Goal: Use online tool/utility: Utilize a website feature to perform a specific function

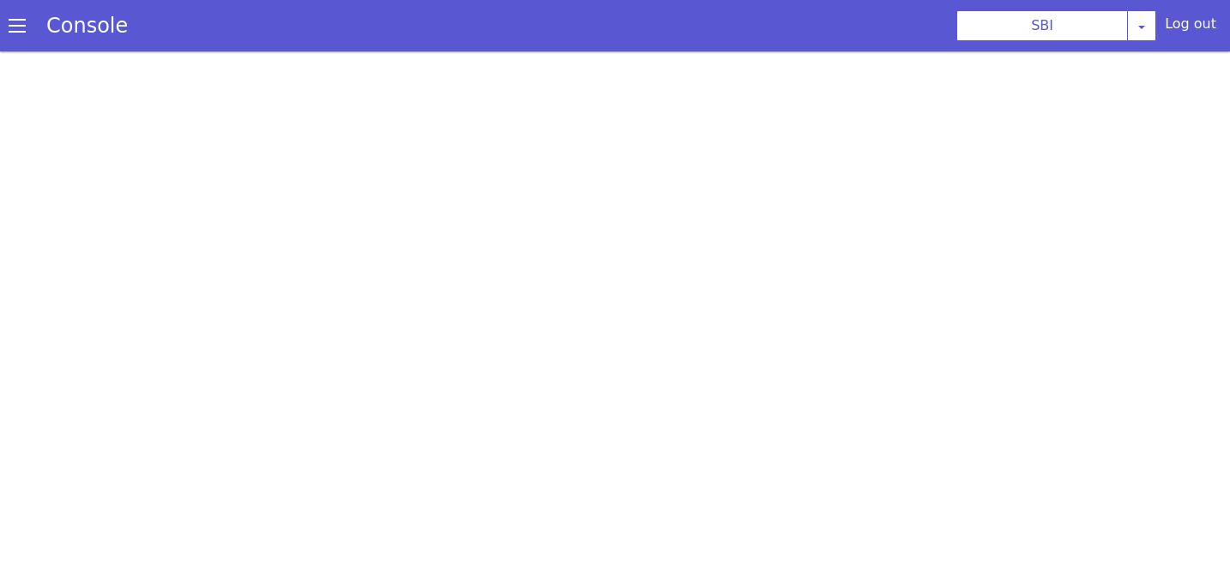
scroll to position [5, 0]
select select "3536d211-3c77-413a-9464-cbbfa57b0f64"
select select "0.1.4"
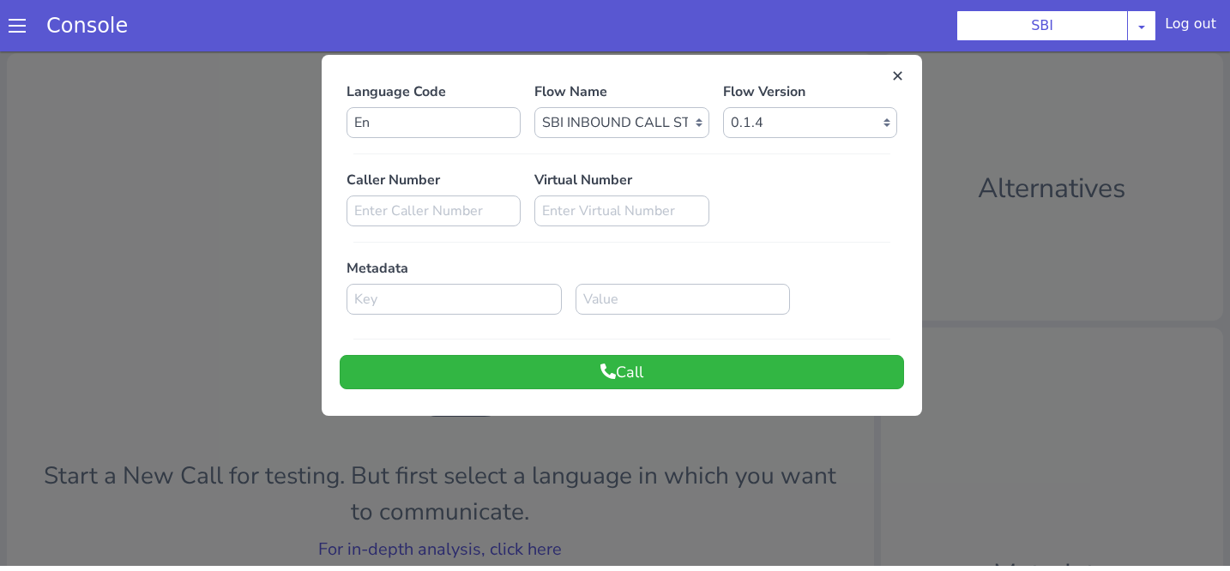
scroll to position [0, 0]
click at [817, 119] on select "Select Version 0.1.4 0.1.3 0.1.2 0.1.1 0.1.0 0.0.170 0.0.169 0.0.168 0.0.167 0.…" at bounding box center [810, 122] width 174 height 31
click at [723, 107] on select "Select Version 0.1.4 0.1.3 0.1.2 0.1.1 0.1.0 0.0.170 0.0.169 0.0.168 0.0.167 0.…" at bounding box center [810, 122] width 174 height 31
click at [617, 378] on button "Call" at bounding box center [622, 372] width 564 height 34
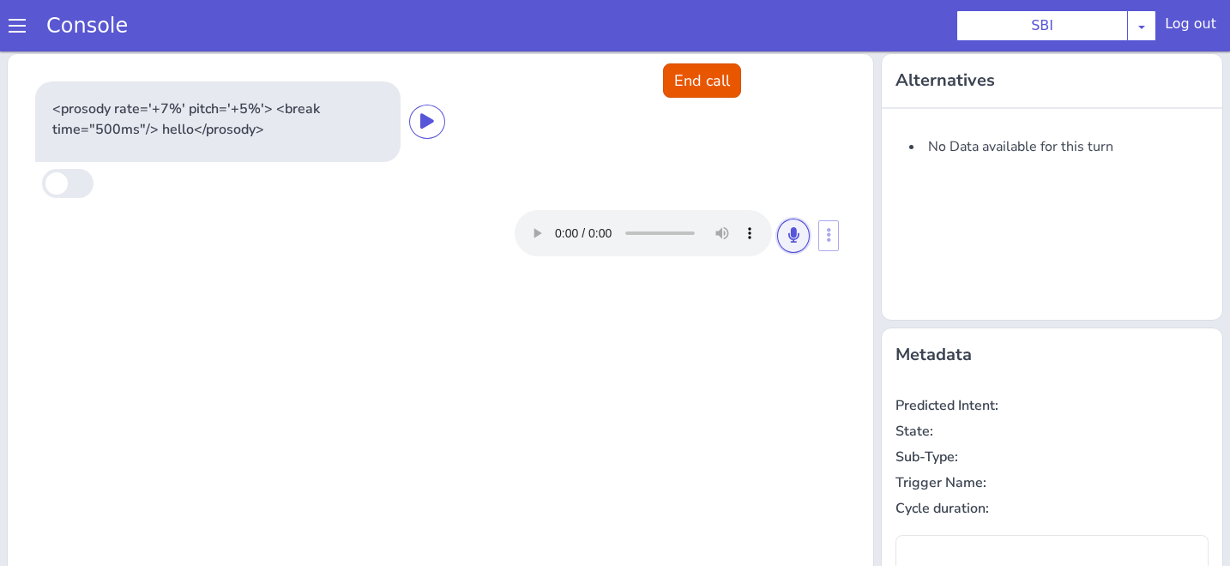
click at [793, 240] on icon at bounding box center [793, 234] width 10 height 15
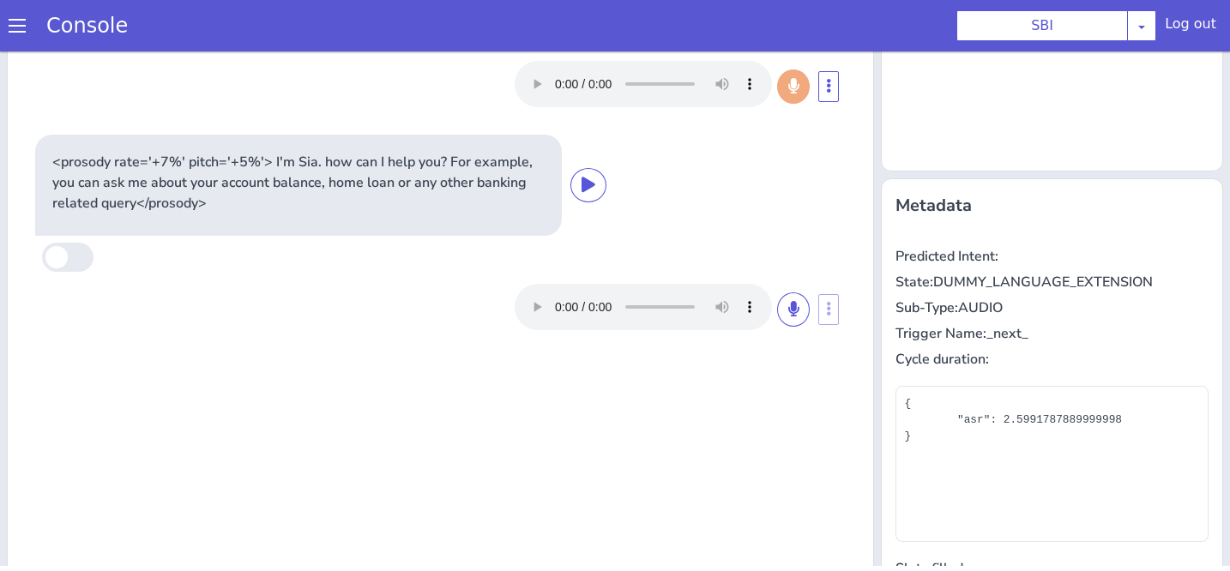
scroll to position [148, 0]
click at [792, 309] on icon at bounding box center [793, 309] width 10 height 15
click at [801, 317] on button at bounding box center [793, 310] width 33 height 34
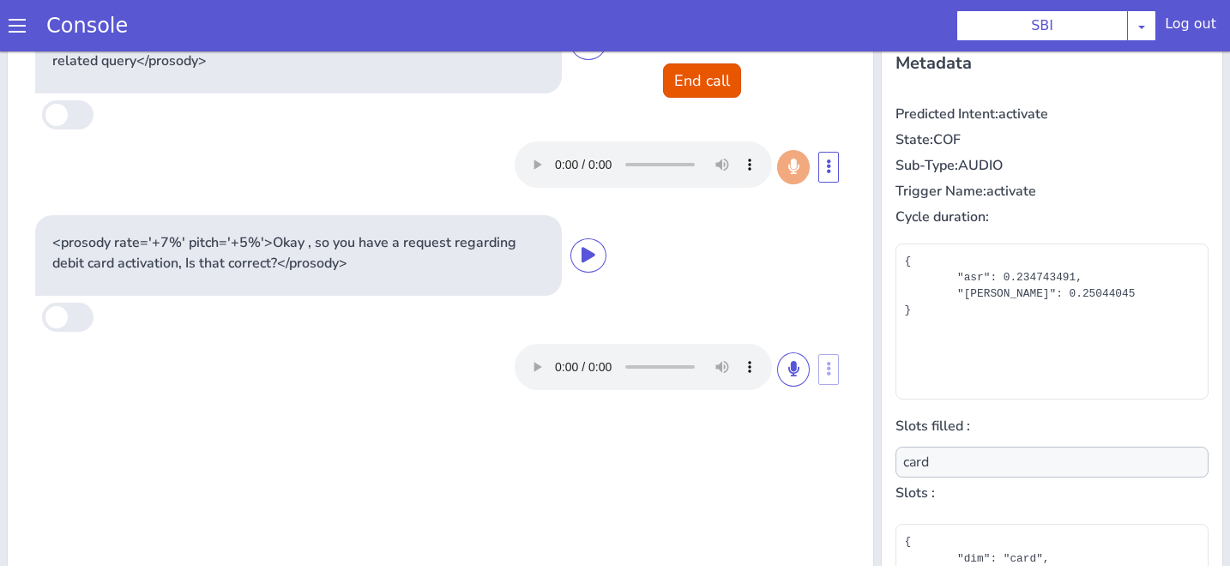
scroll to position [304, 0]
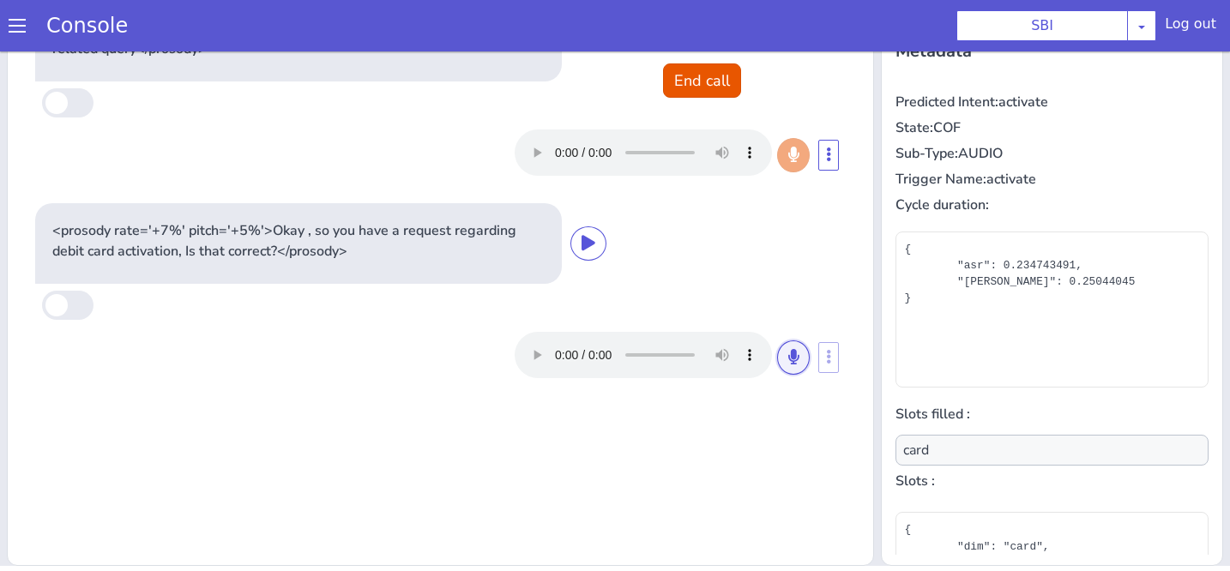
click at [804, 365] on button at bounding box center [793, 357] width 33 height 34
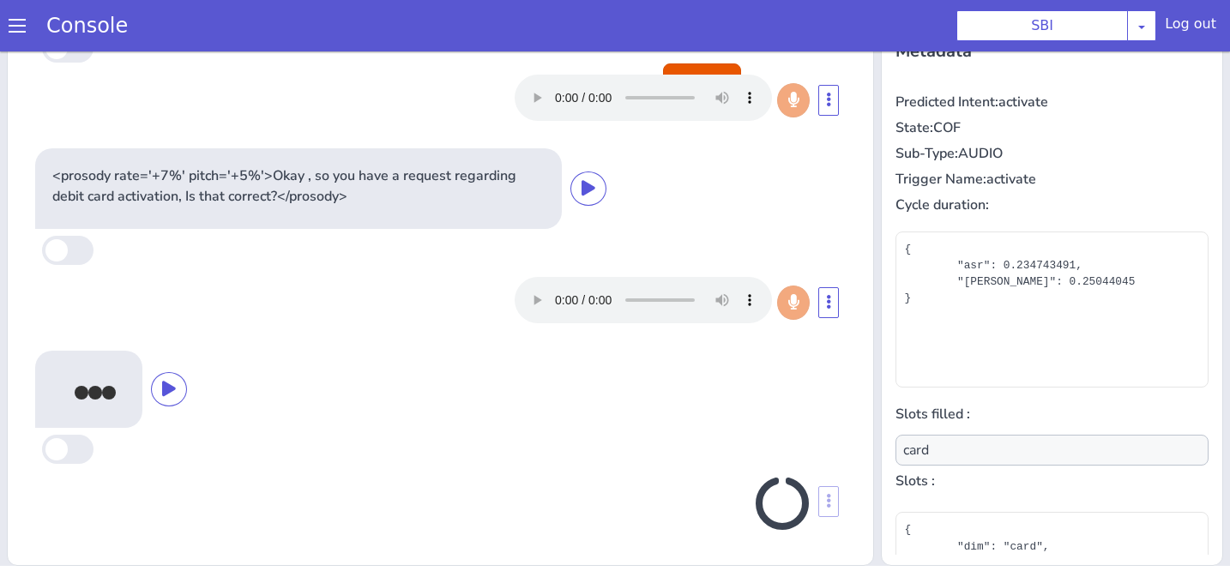
type input "null"
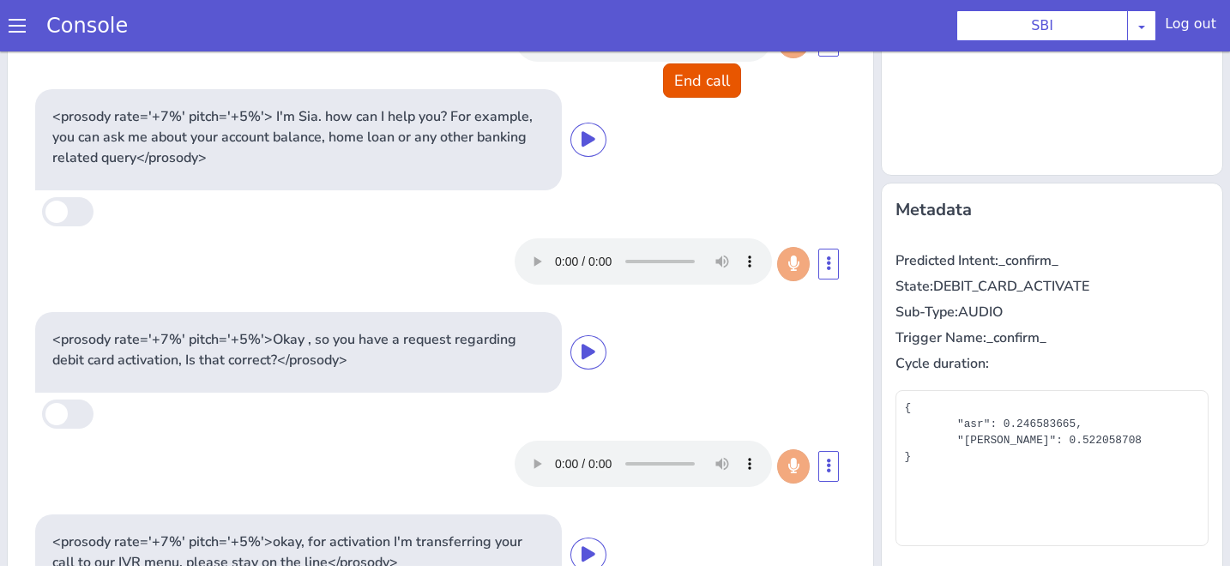
scroll to position [0, 0]
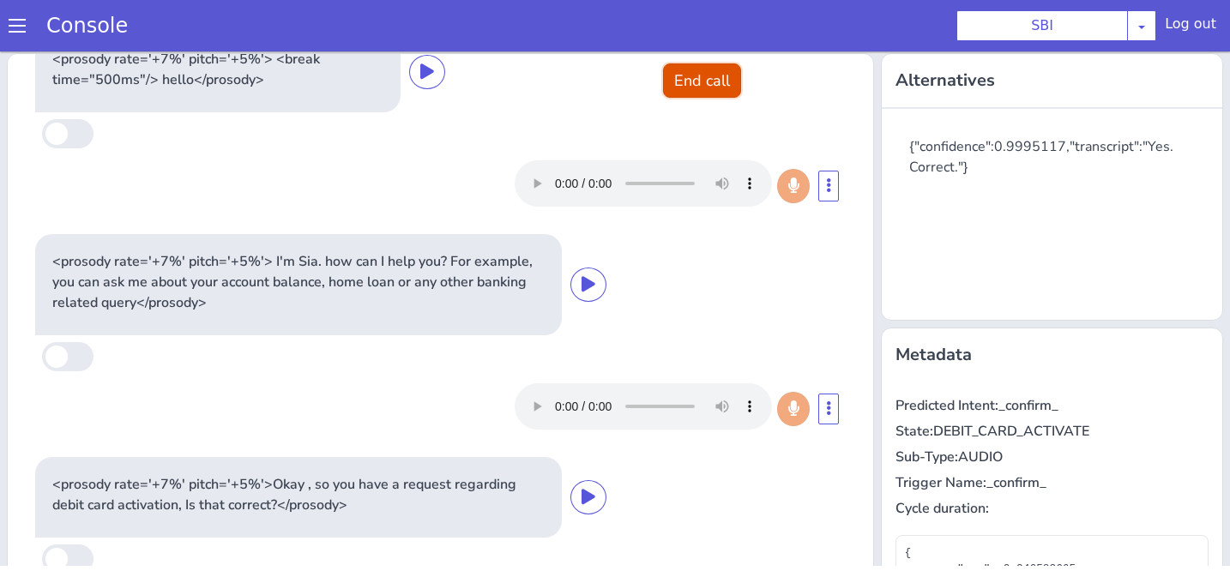
click at [726, 76] on button "End call" at bounding box center [702, 80] width 78 height 34
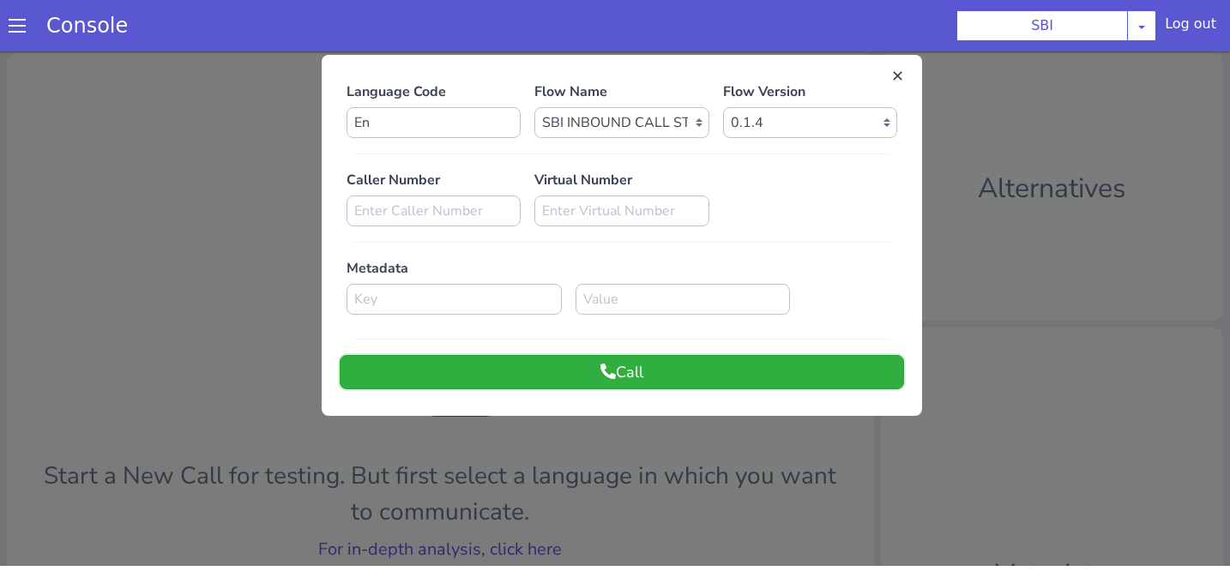
click at [701, 375] on button "Call" at bounding box center [622, 372] width 564 height 34
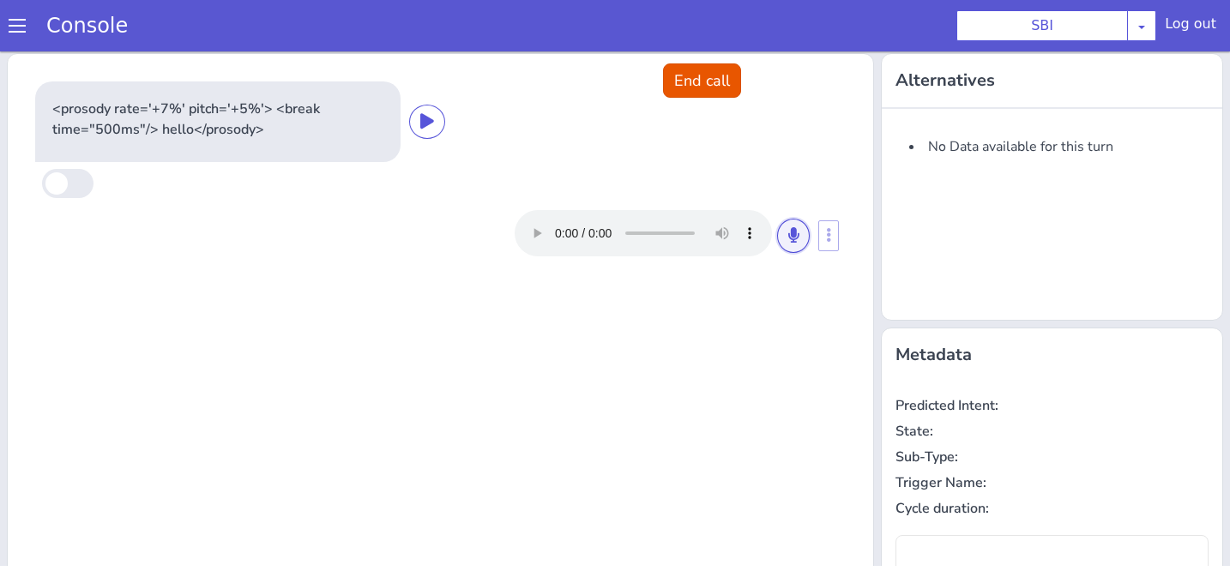
click at [800, 238] on button at bounding box center [793, 236] width 33 height 34
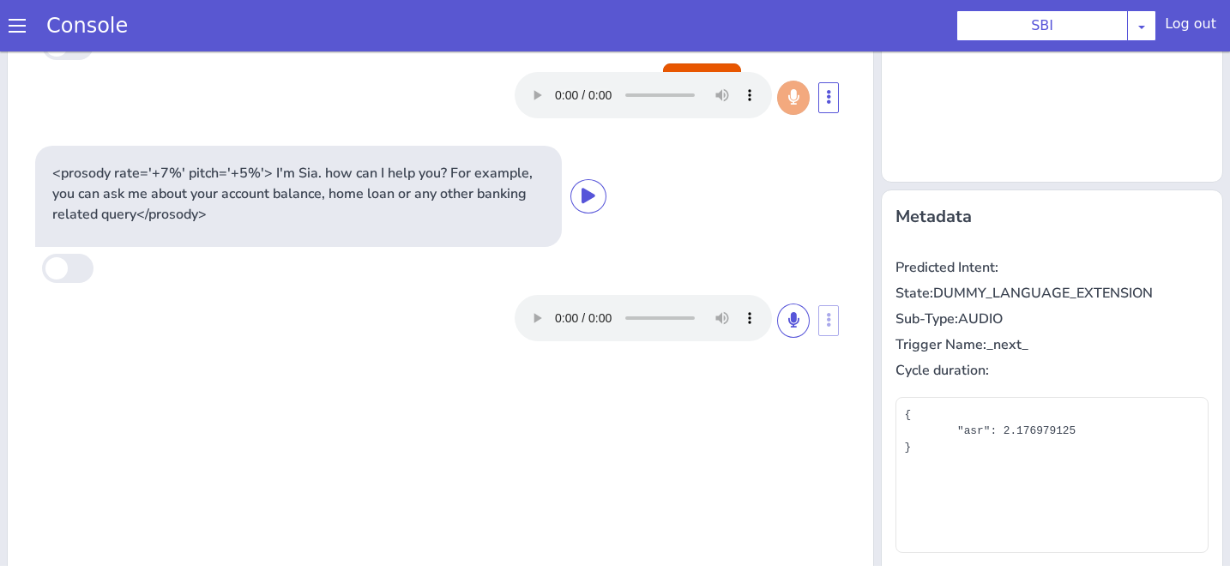
scroll to position [133, 0]
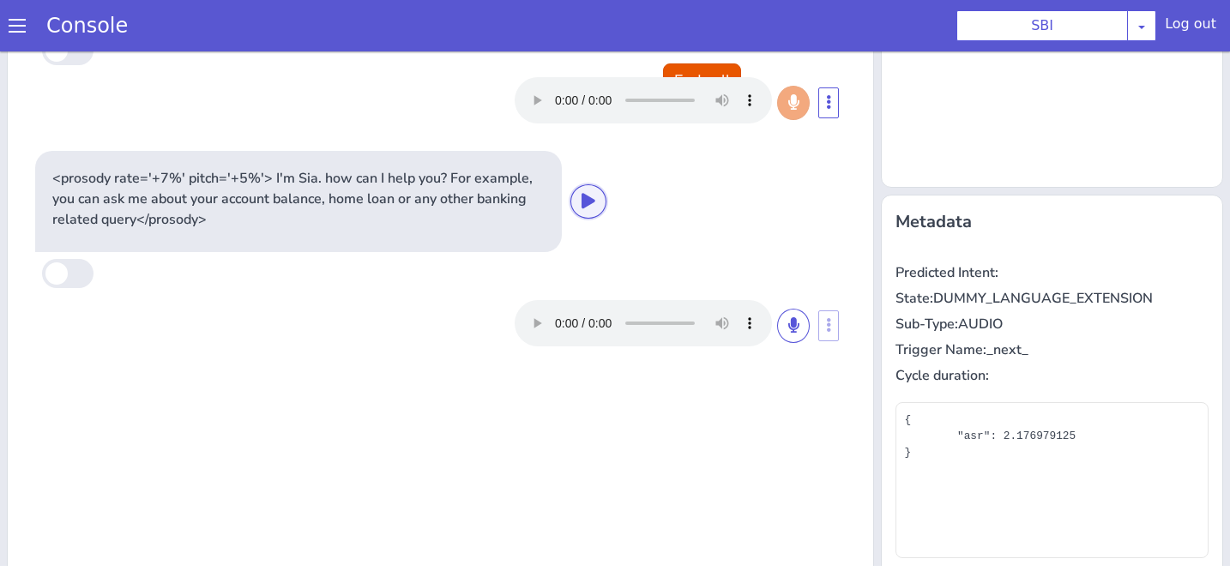
click at [593, 205] on icon at bounding box center [588, 200] width 14 height 15
click at [799, 329] on button at bounding box center [793, 326] width 33 height 34
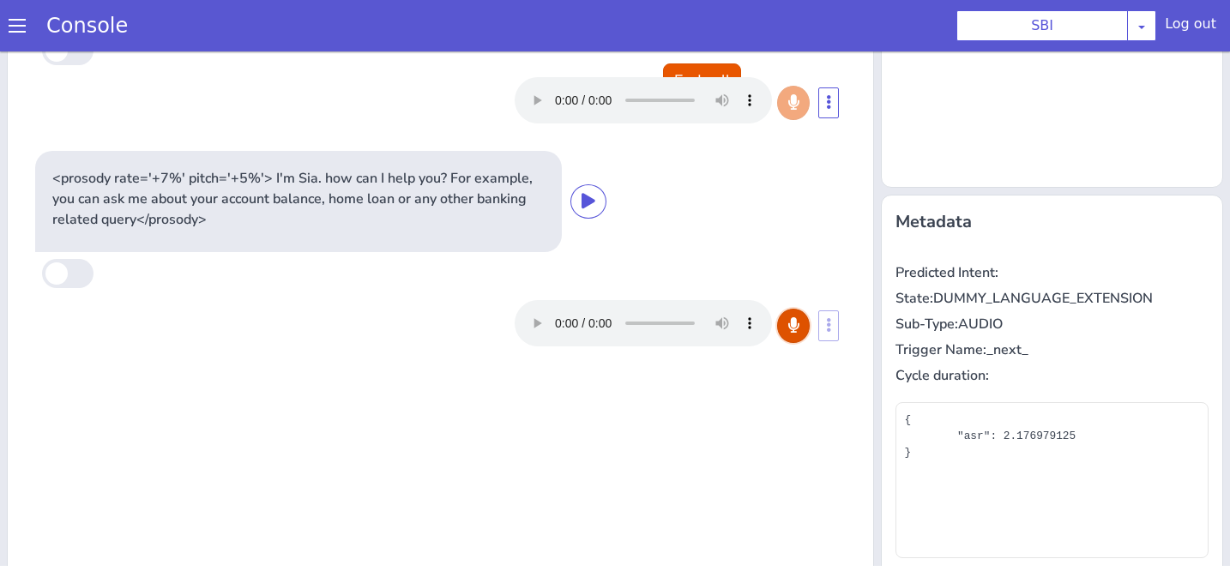
click at [799, 329] on button at bounding box center [793, 326] width 33 height 34
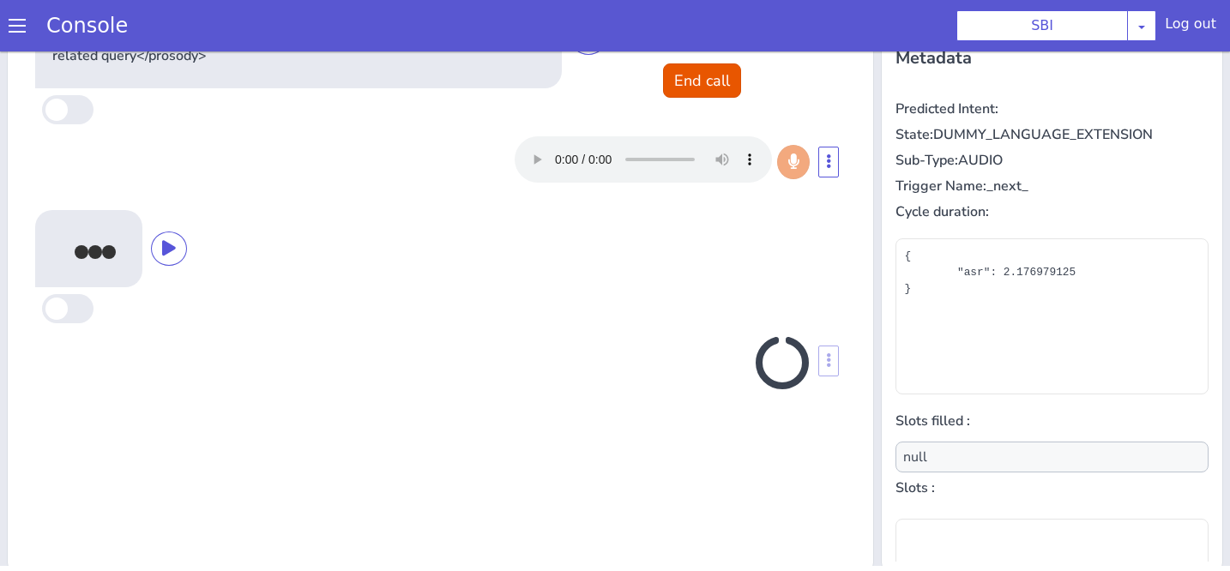
scroll to position [304, 0]
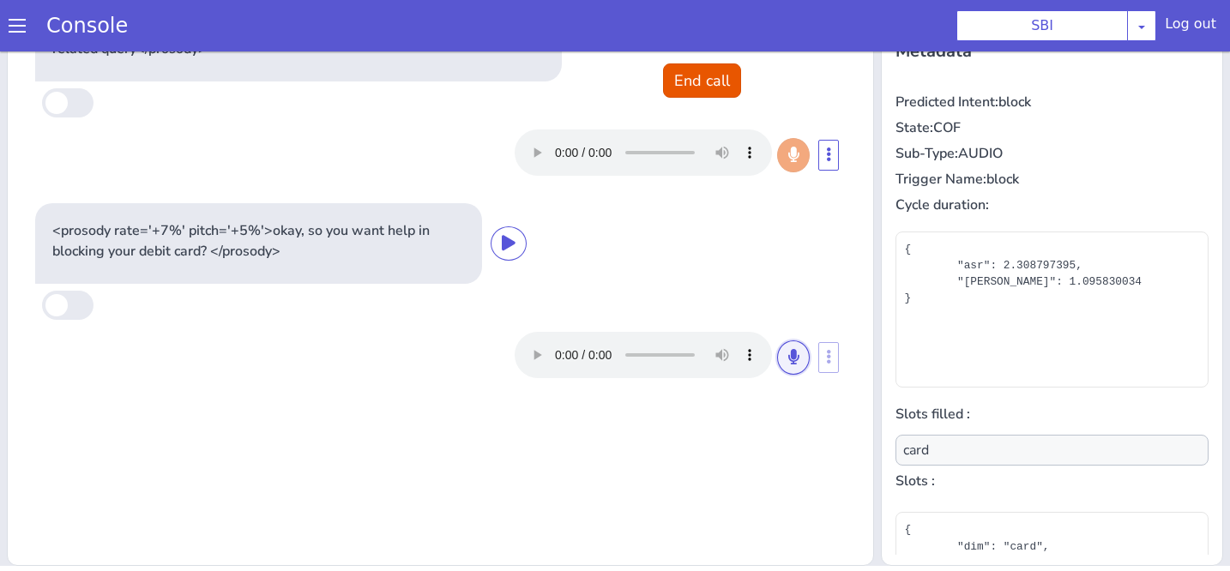
click at [790, 356] on icon at bounding box center [793, 356] width 10 height 15
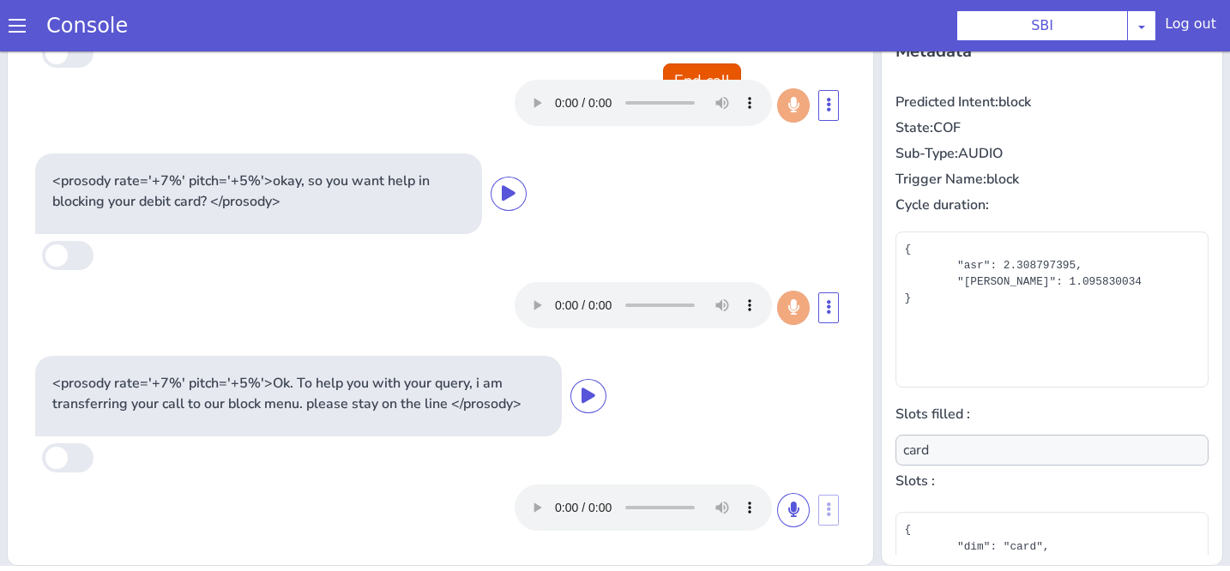
type input "null"
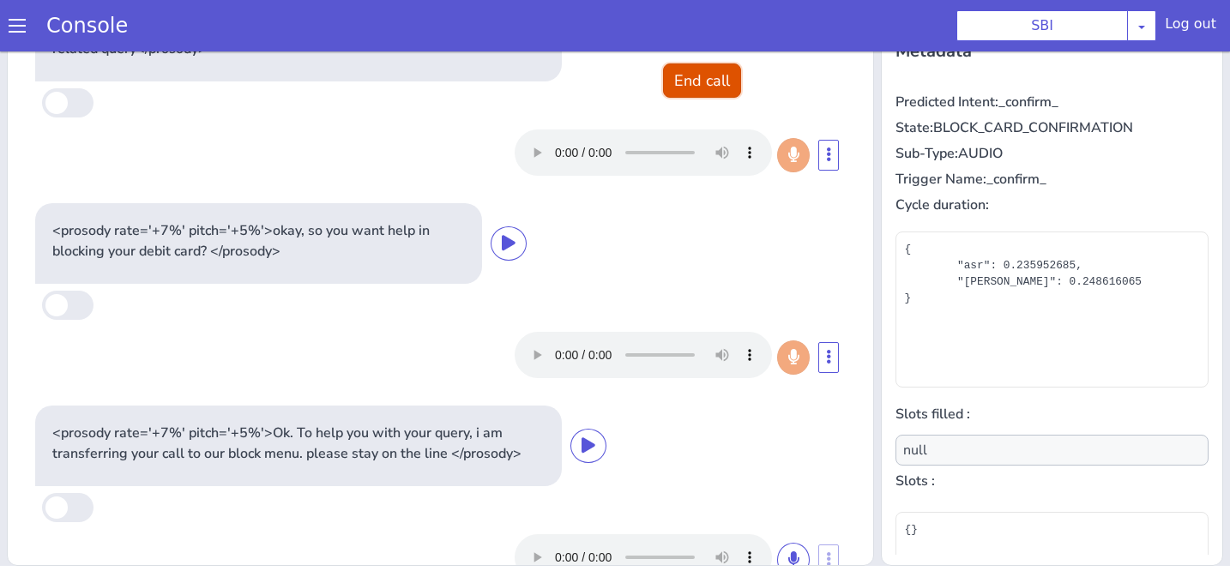
click at [708, 77] on button "End call" at bounding box center [702, 80] width 78 height 34
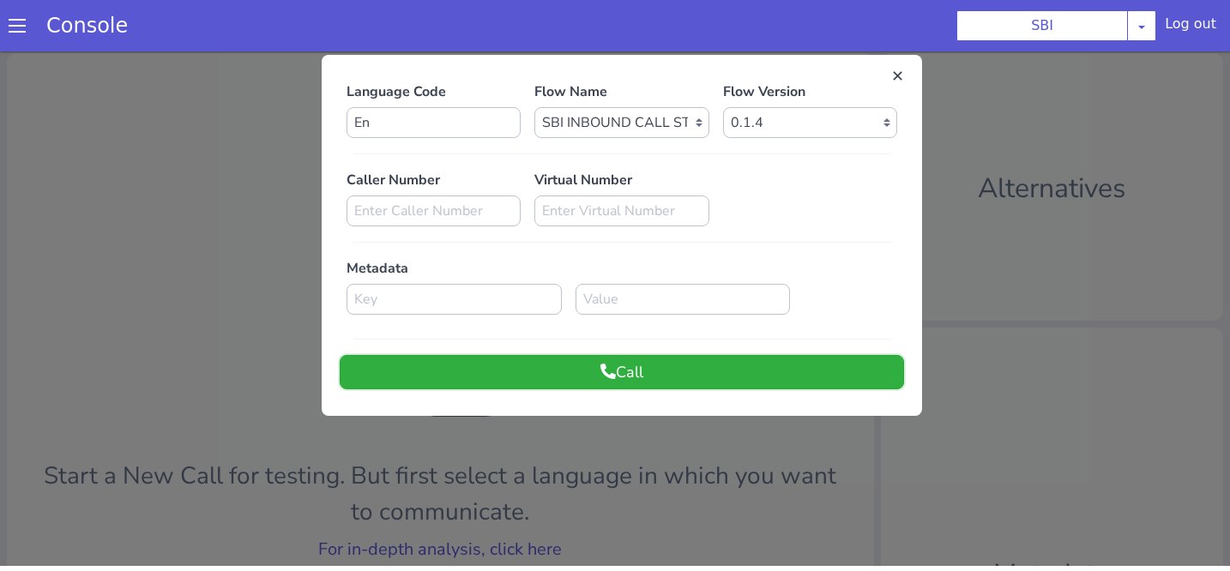
click at [684, 383] on button "Call" at bounding box center [622, 372] width 564 height 34
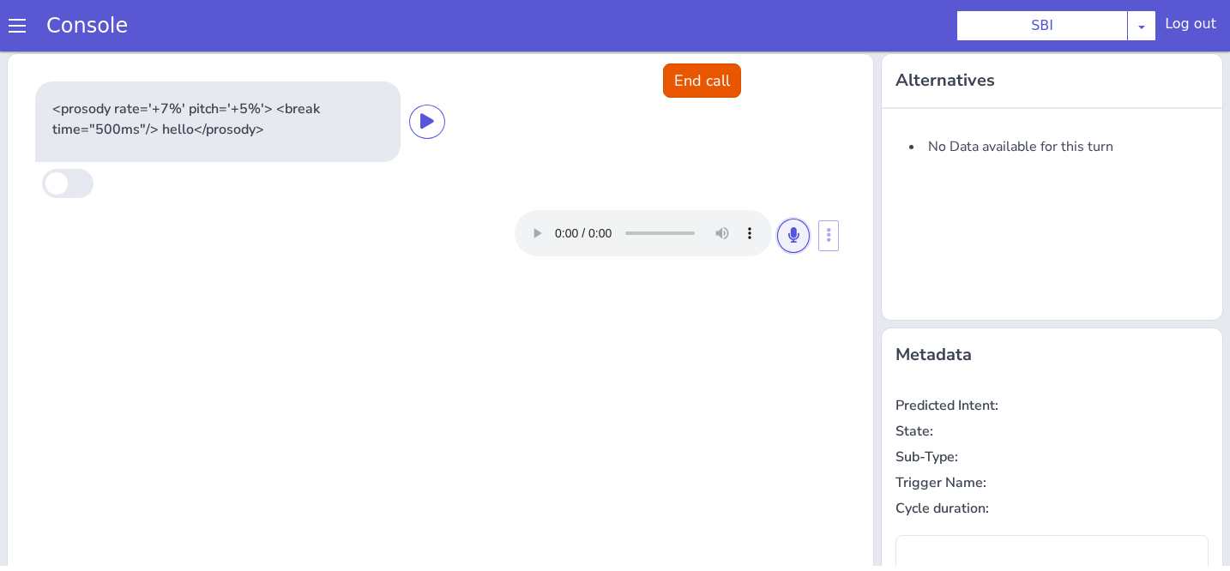
click at [789, 240] on icon at bounding box center [793, 234] width 10 height 15
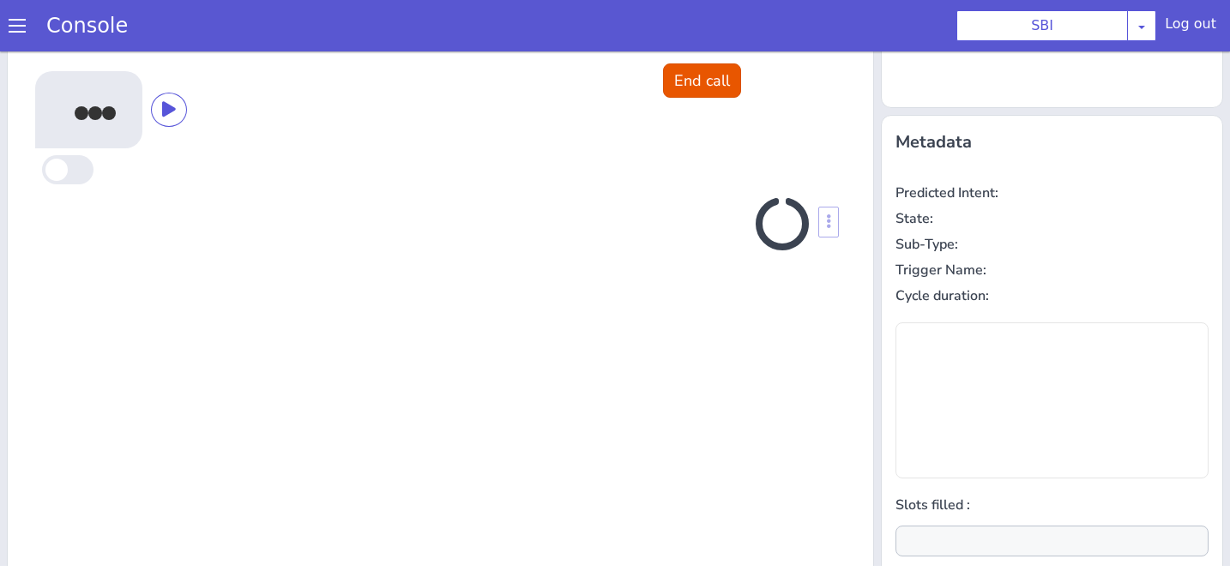
scroll to position [231, 0]
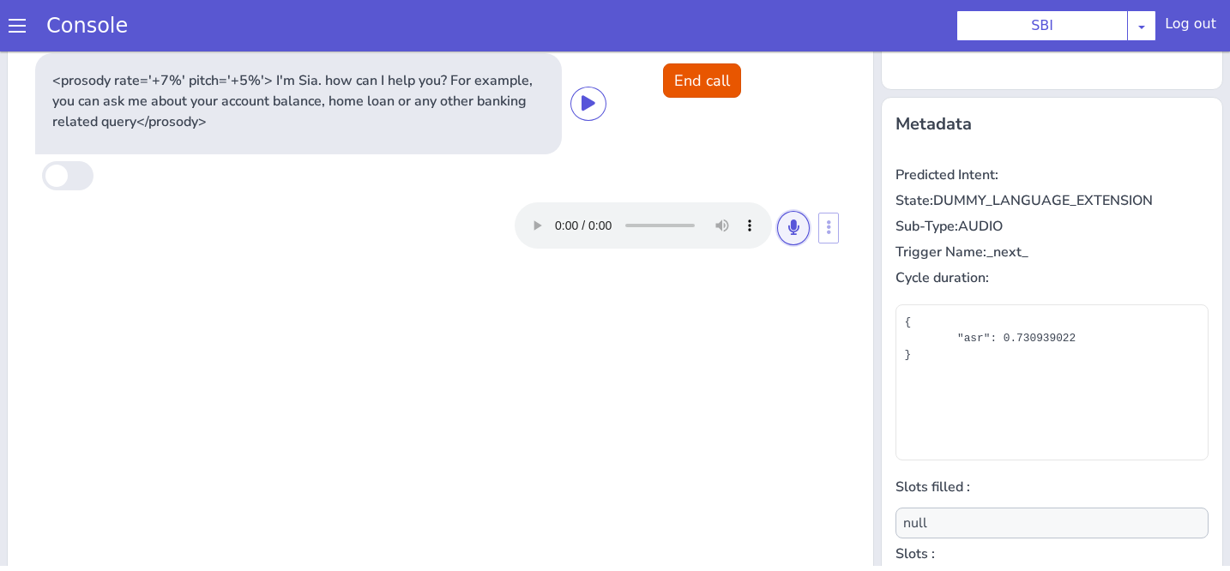
click at [790, 227] on icon at bounding box center [793, 227] width 10 height 15
click at [798, 235] on button at bounding box center [793, 228] width 33 height 34
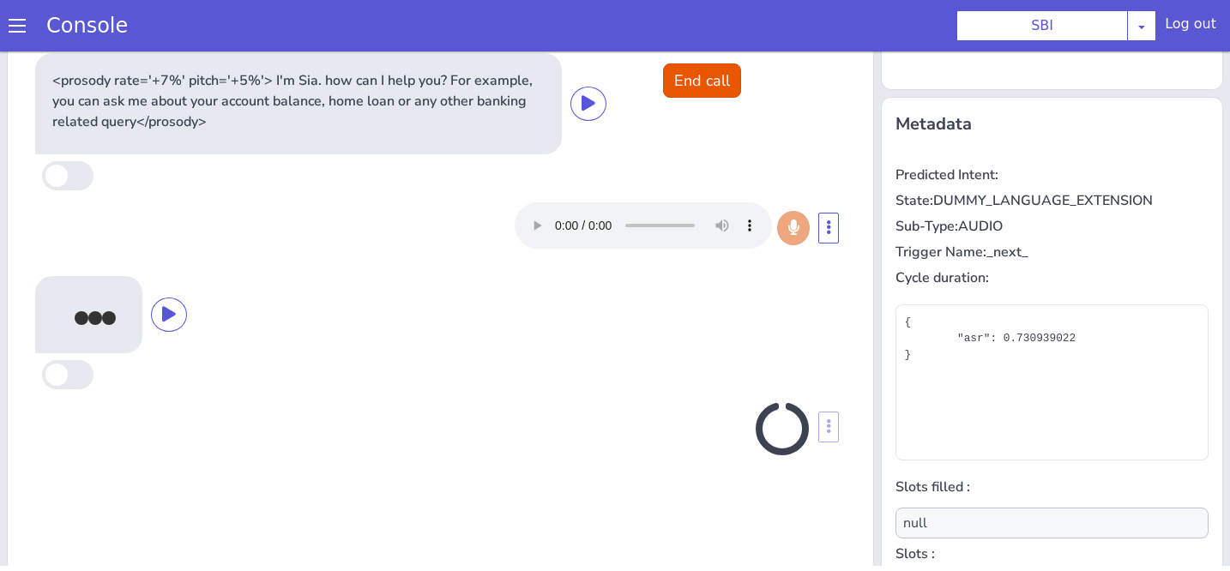
scroll to position [304, 0]
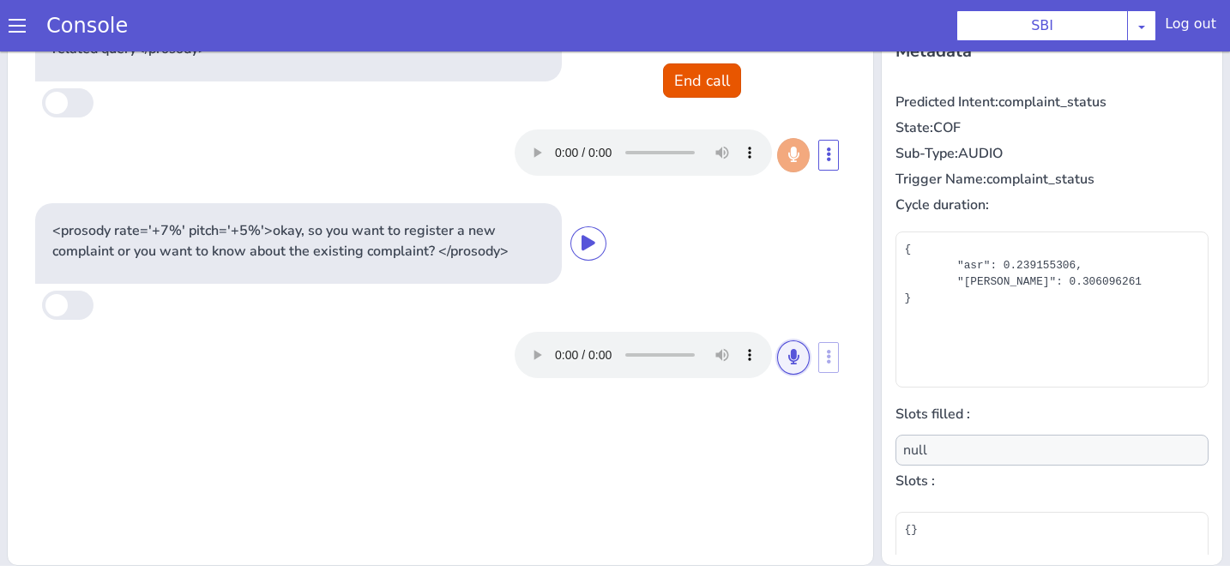
click at [797, 364] on icon at bounding box center [793, 356] width 10 height 15
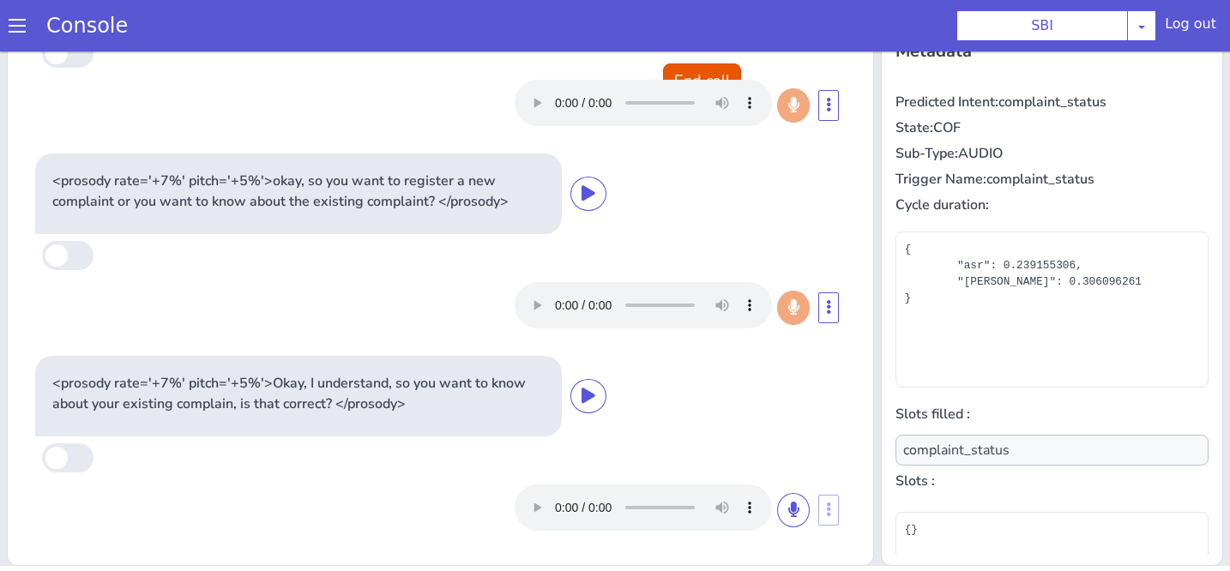
scroll to position [50, 0]
click at [796, 506] on icon at bounding box center [793, 509] width 10 height 15
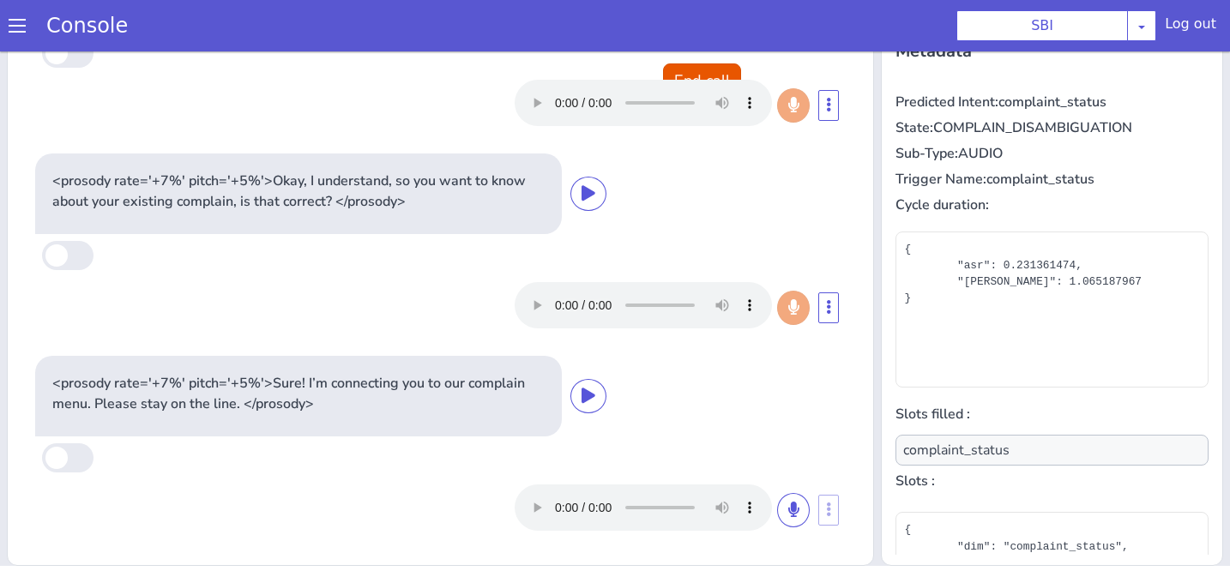
scroll to position [252, 0]
type input "null"
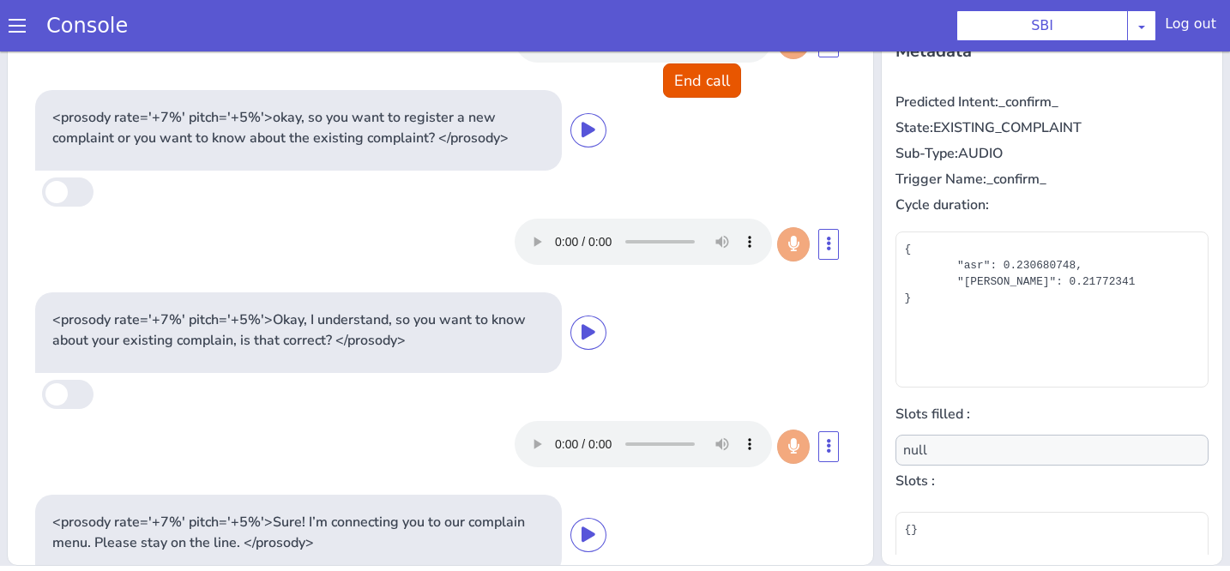
scroll to position [111, 0]
click at [713, 77] on button "End call" at bounding box center [702, 80] width 78 height 34
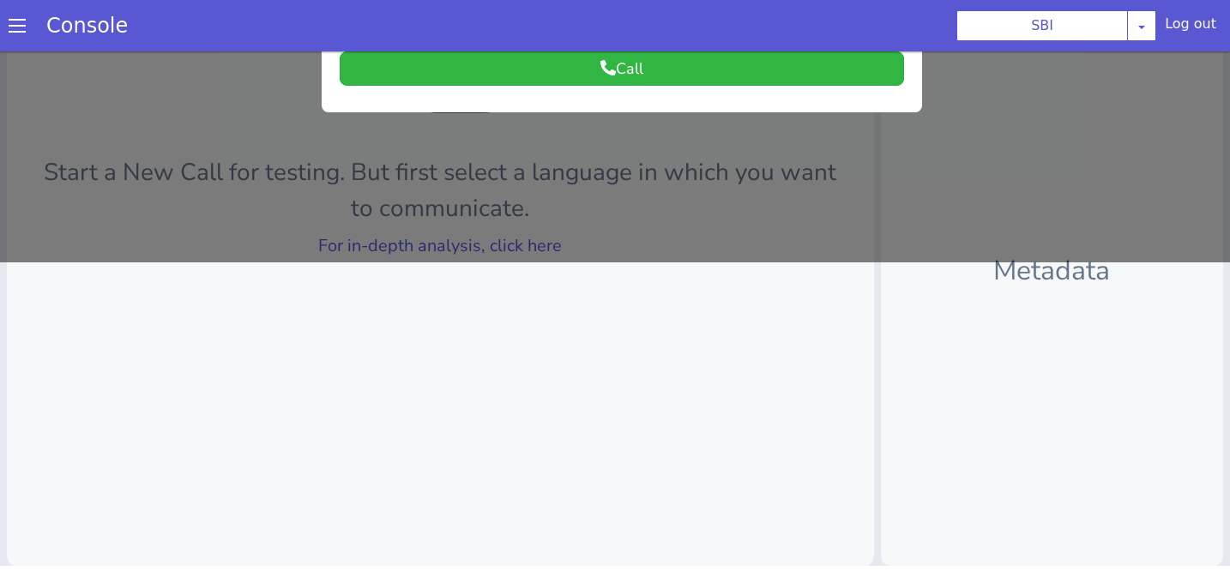
scroll to position [0, 0]
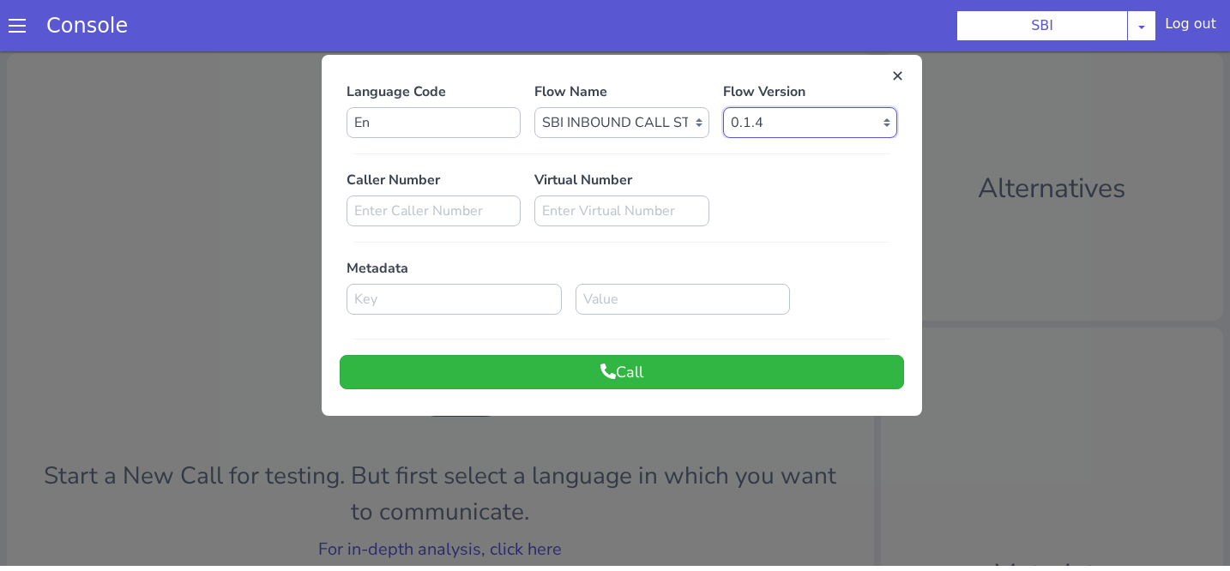
click at [803, 130] on select "Select Version 0.1.4 0.1.3 0.1.2 0.1.1 0.1.0 0.0.170 0.0.169 0.0.168 0.0.167 0.…" at bounding box center [810, 122] width 174 height 31
click at [723, 107] on select "Select Version 0.1.4 0.1.3 0.1.2 0.1.1 0.1.0 0.0.170 0.0.169 0.0.168 0.0.167 0.…" at bounding box center [810, 122] width 174 height 31
click at [600, 365] on icon at bounding box center [607, 371] width 15 height 15
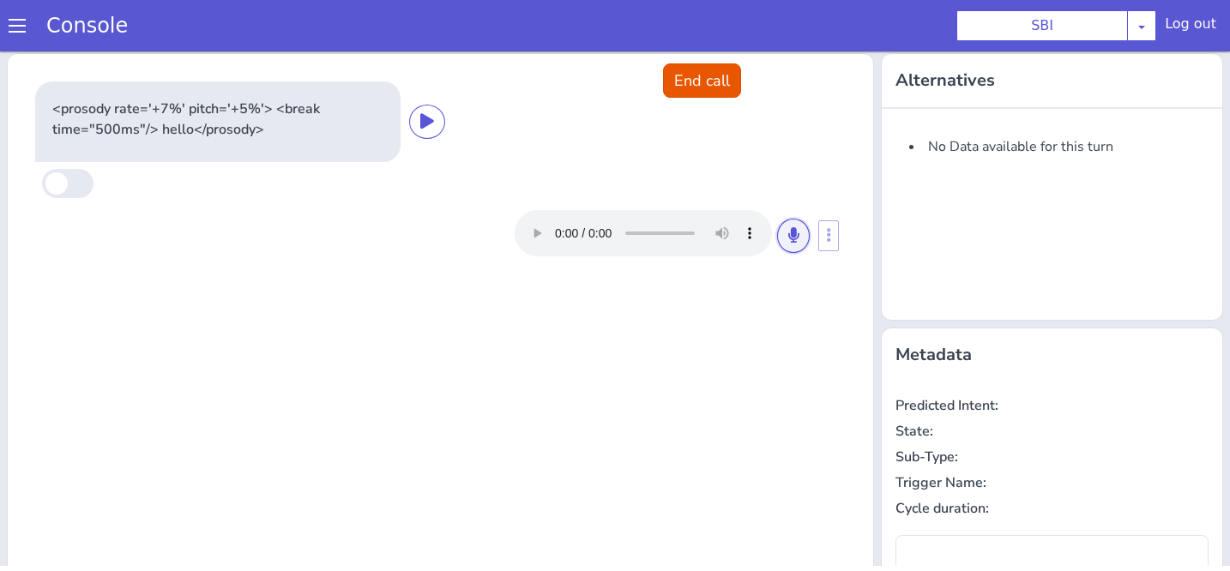
click at [788, 237] on icon at bounding box center [793, 234] width 10 height 15
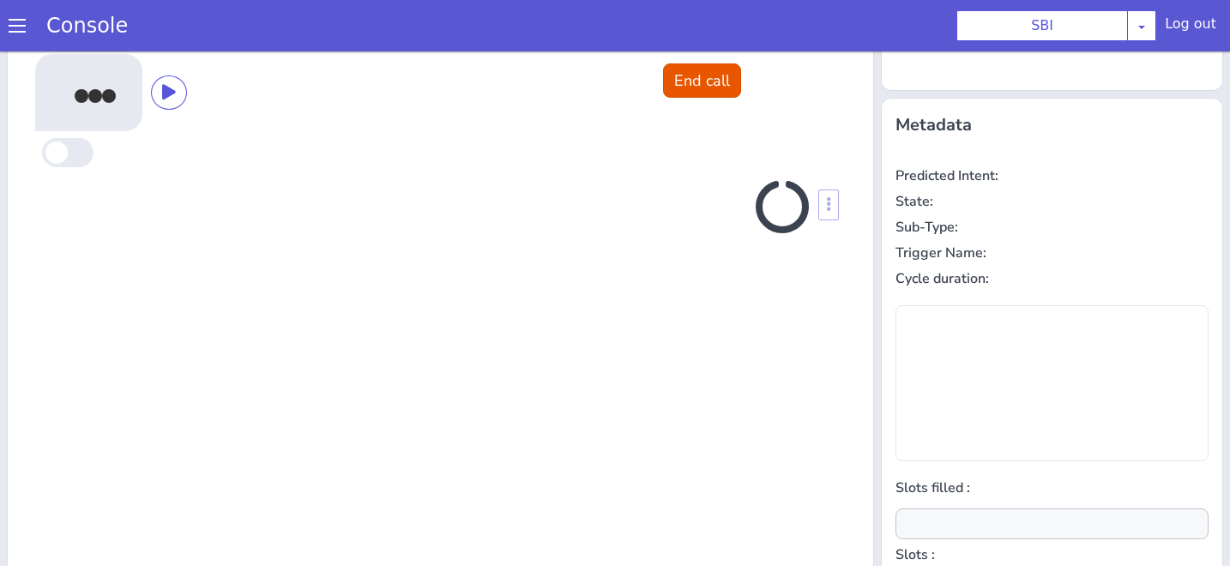
scroll to position [231, 0]
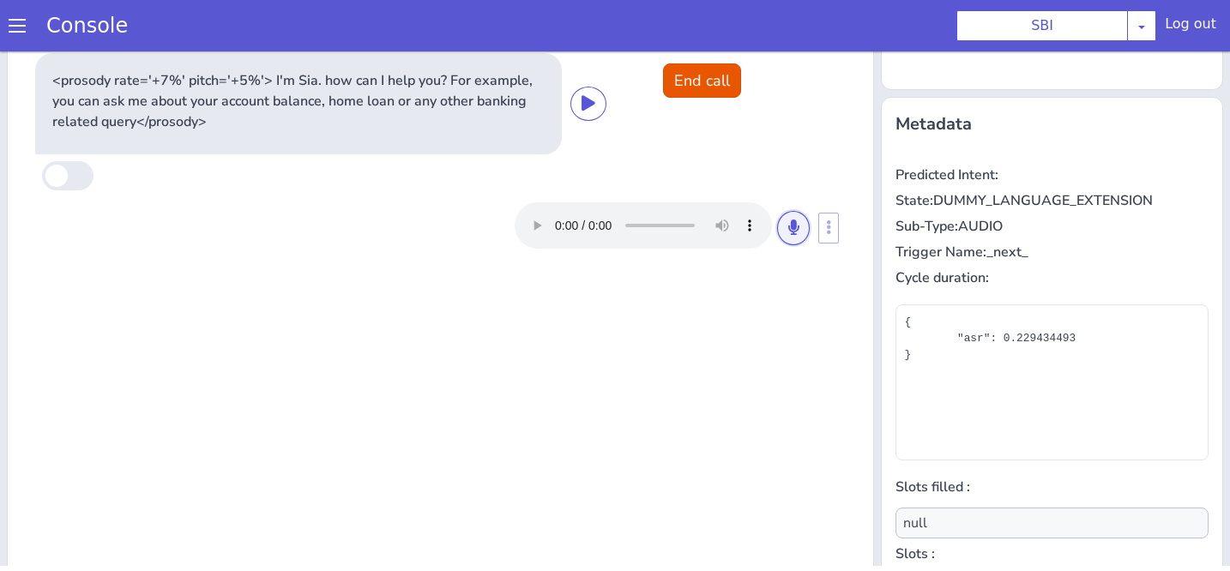
click at [799, 228] on button at bounding box center [793, 228] width 33 height 34
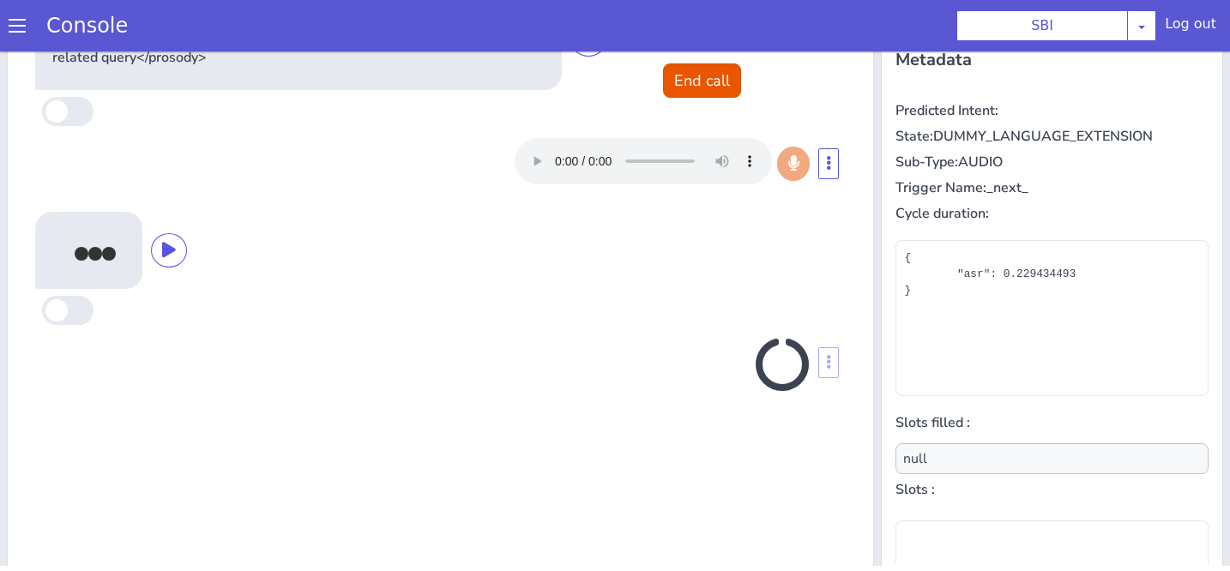
scroll to position [304, 0]
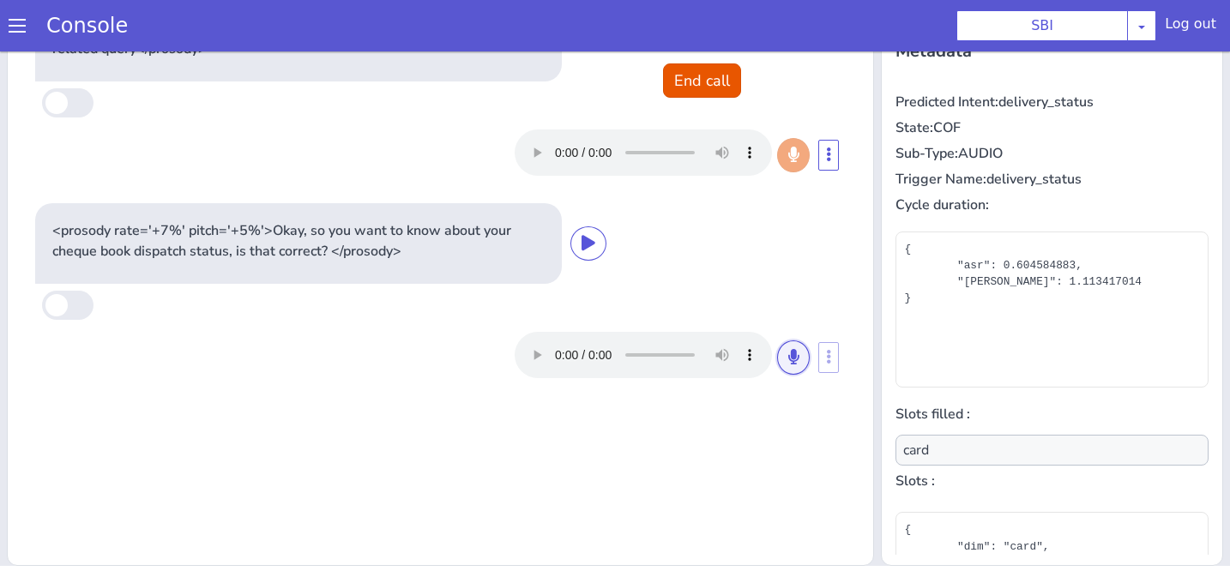
click at [793, 369] on button at bounding box center [793, 357] width 33 height 34
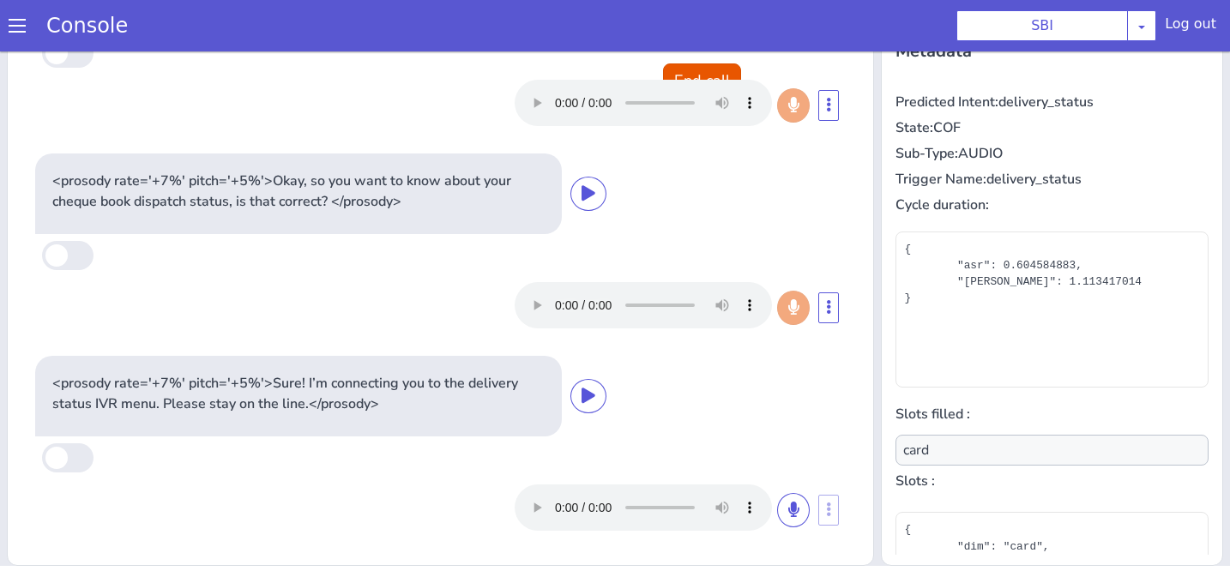
scroll to position [50, 0]
type input "null"
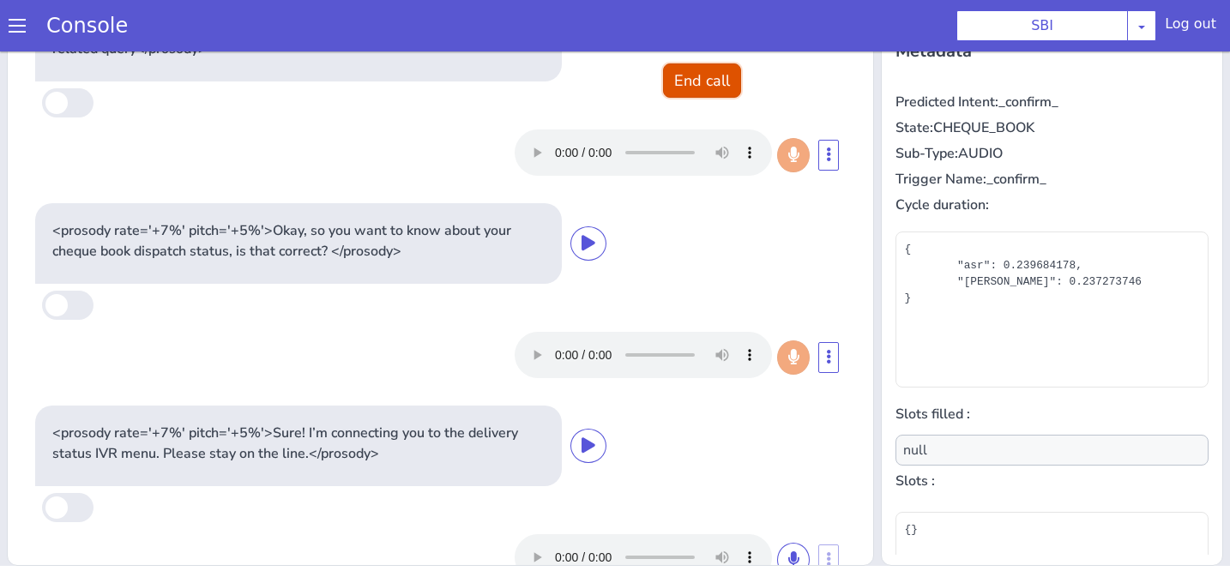
click at [696, 82] on button "End call" at bounding box center [702, 80] width 78 height 34
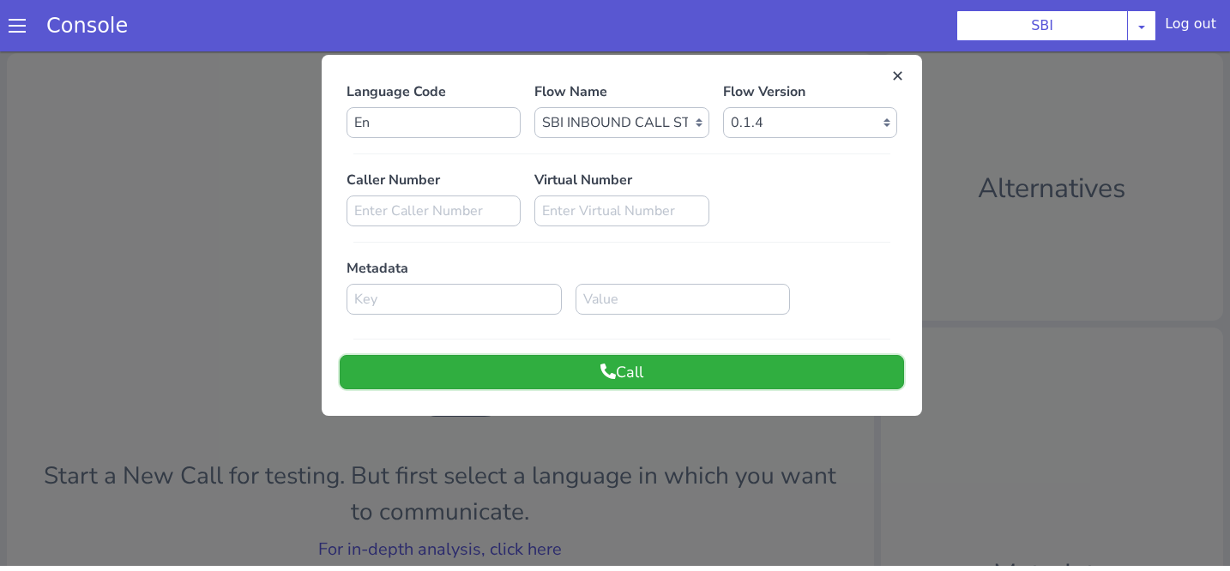
click at [669, 368] on button "Call" at bounding box center [622, 372] width 564 height 34
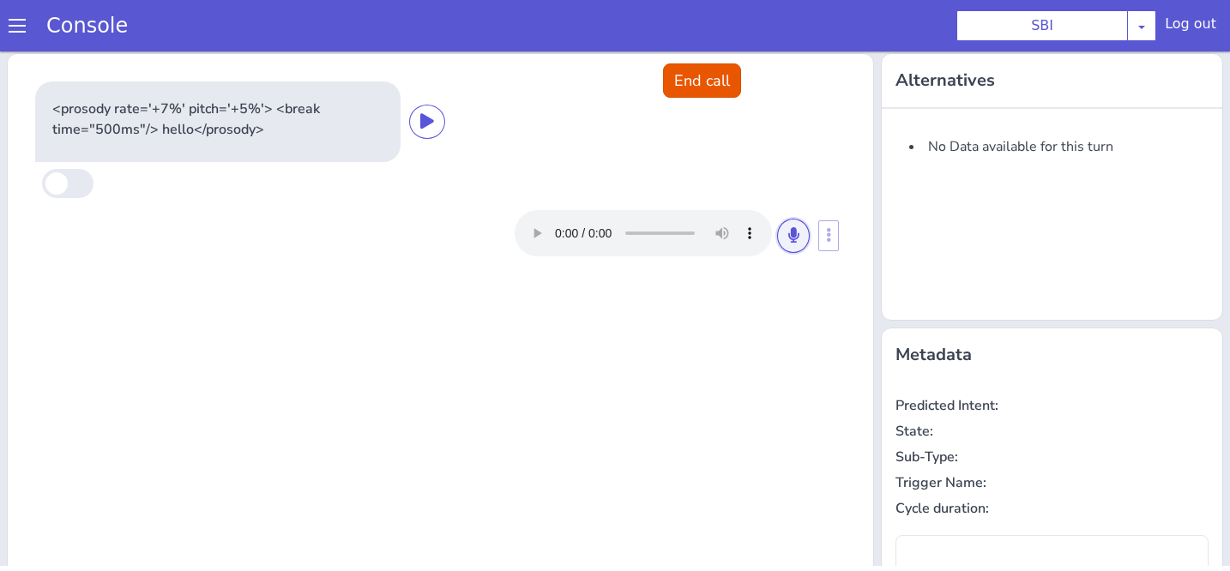
click at [797, 232] on icon at bounding box center [793, 234] width 10 height 15
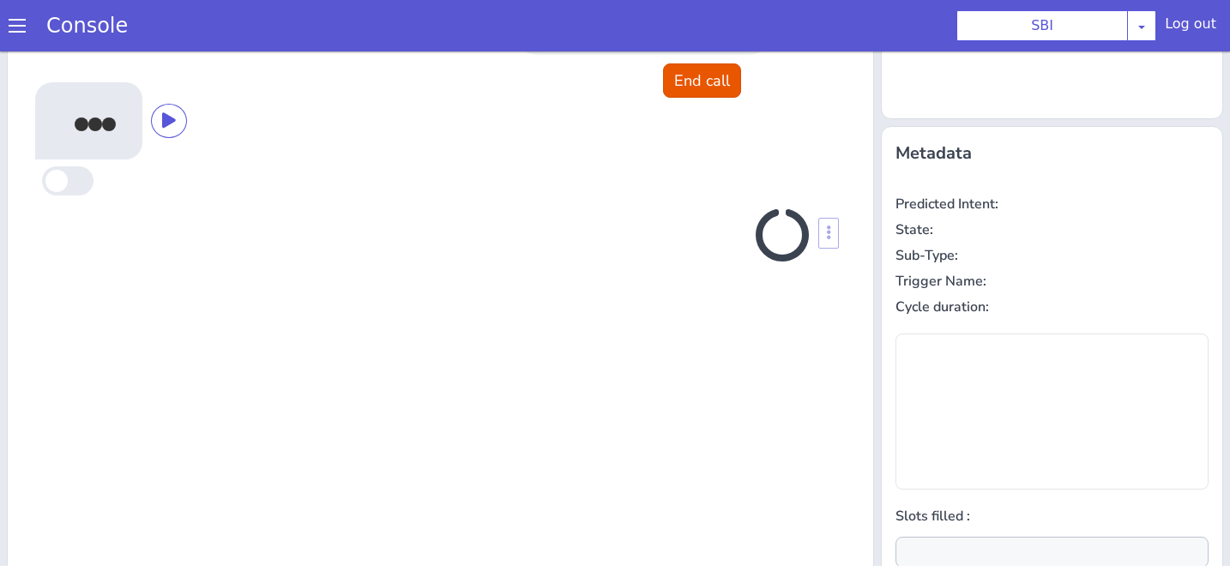
scroll to position [231, 0]
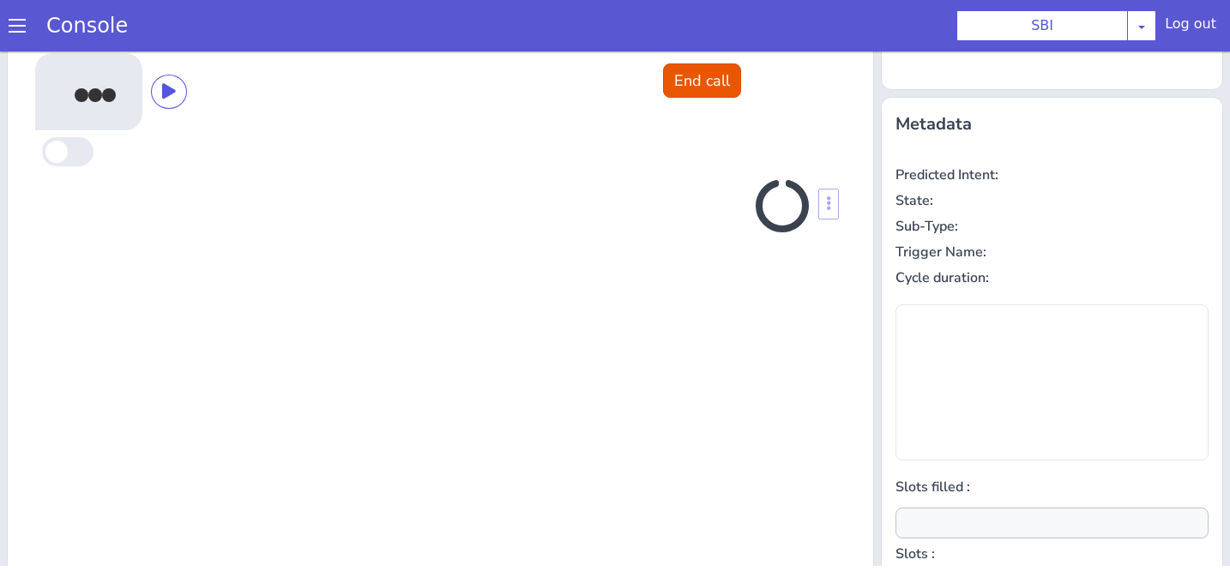
type input "null"
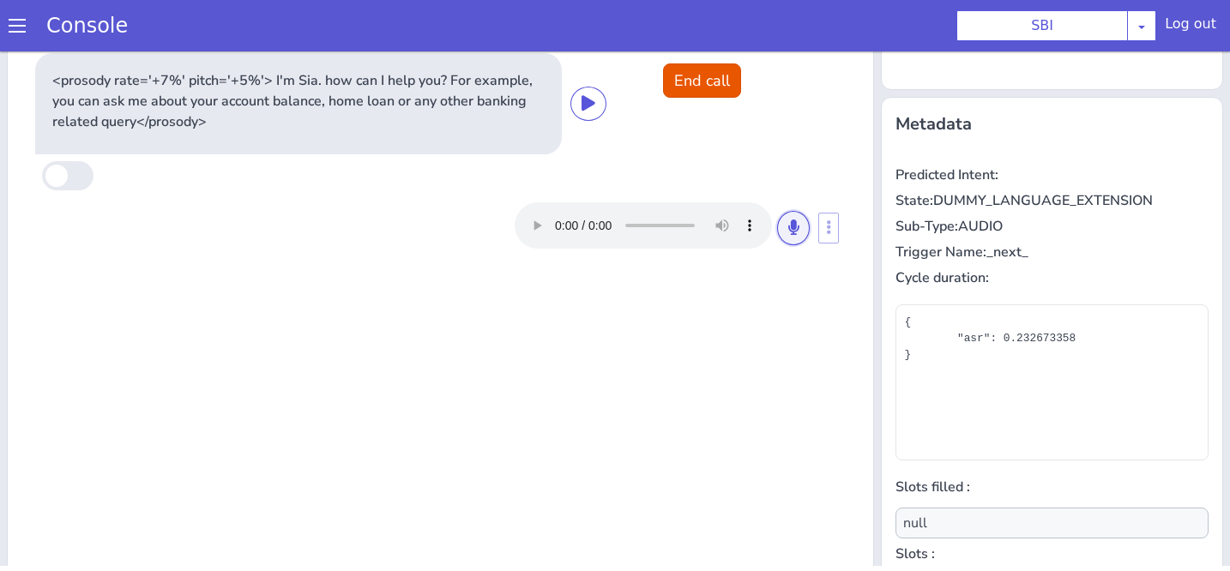
click at [792, 235] on button at bounding box center [793, 228] width 33 height 34
click at [798, 233] on button at bounding box center [793, 228] width 33 height 34
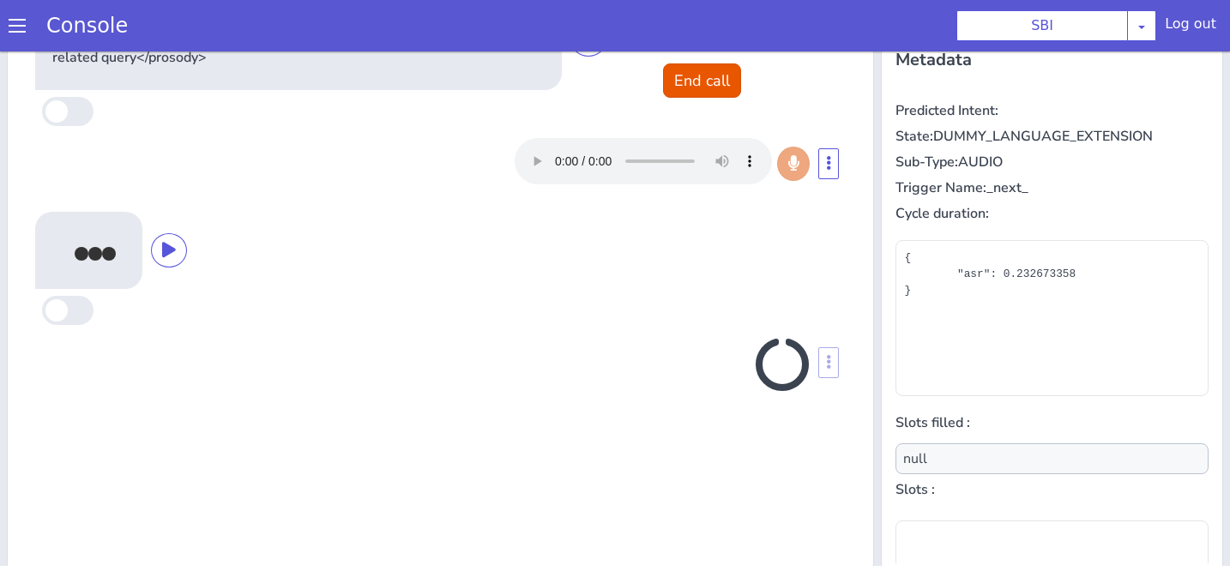
scroll to position [304, 0]
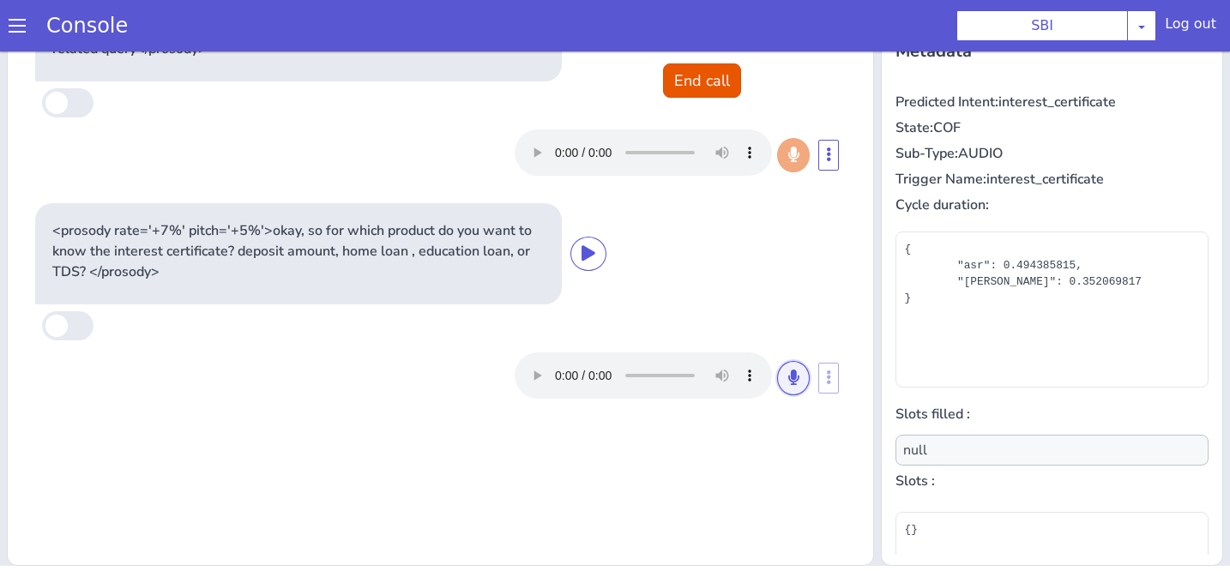
click at [804, 376] on button at bounding box center [793, 378] width 33 height 34
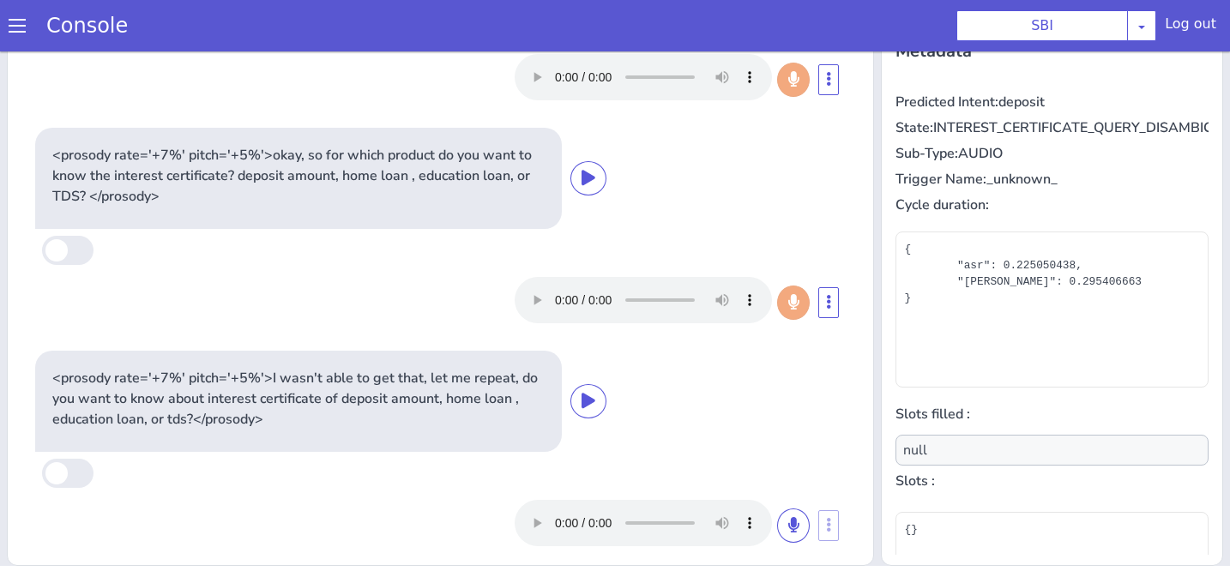
scroll to position [91, 0]
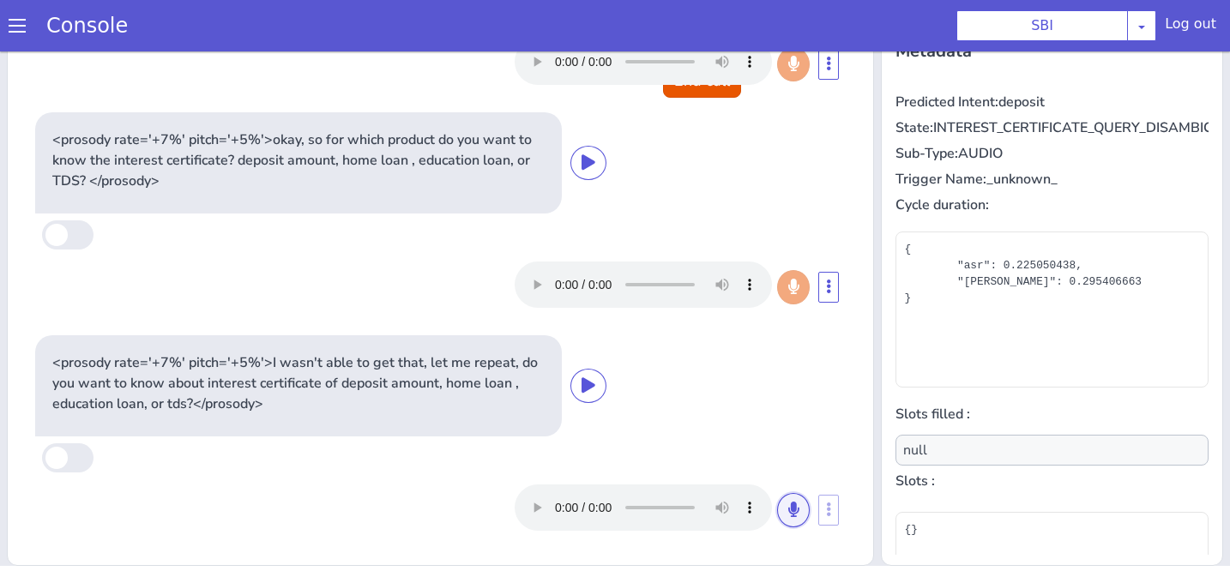
click at [799, 516] on button at bounding box center [793, 510] width 33 height 34
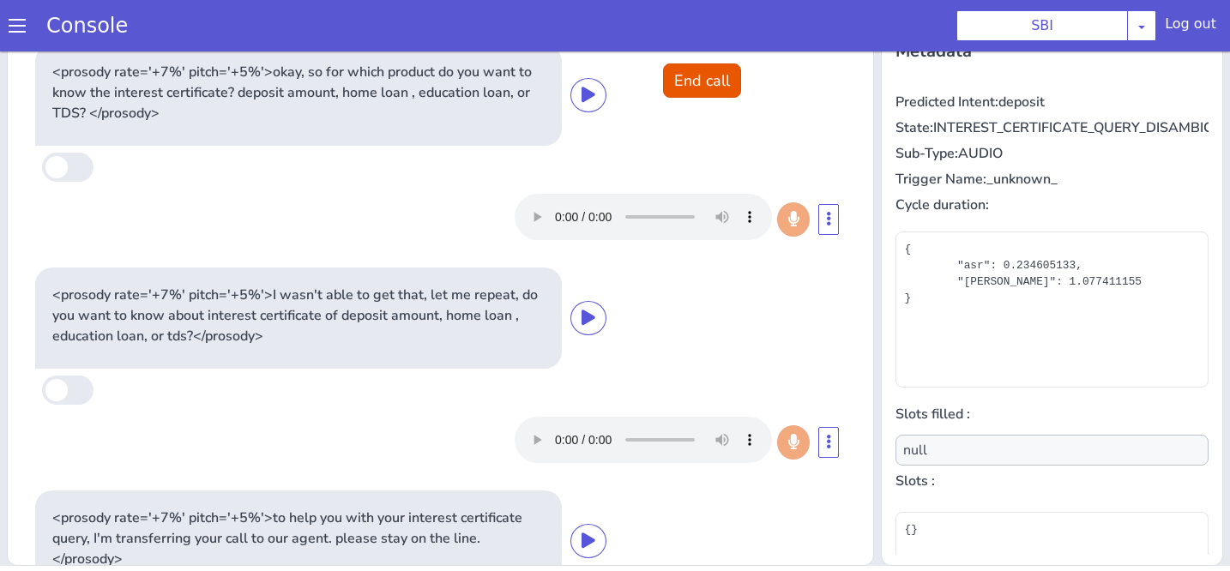
scroll to position [0, 0]
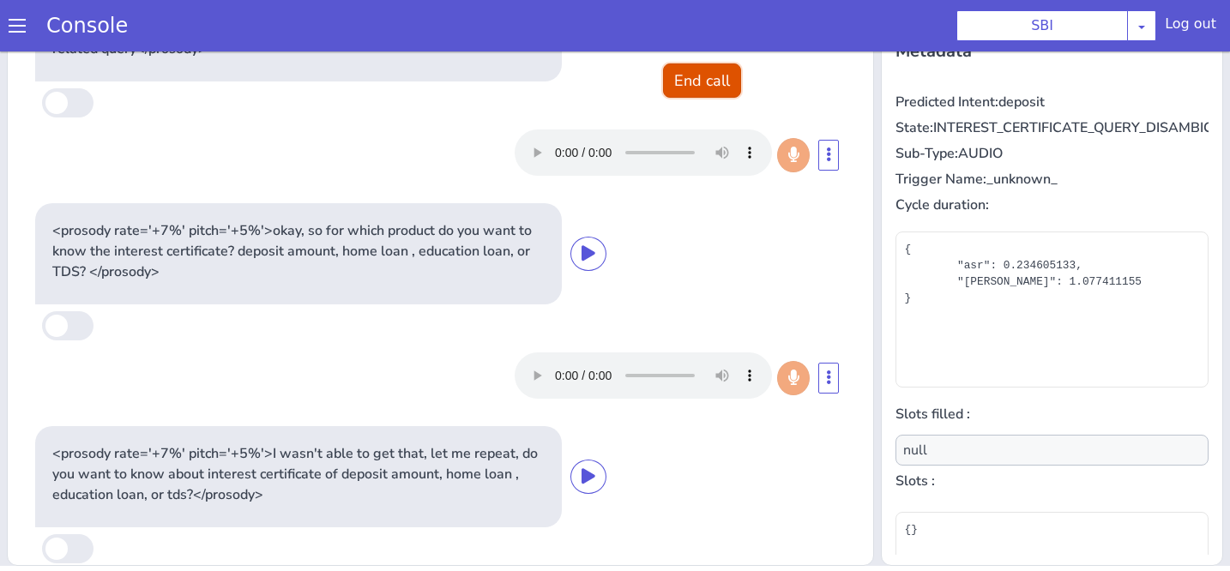
click at [714, 93] on button "End call" at bounding box center [702, 80] width 78 height 34
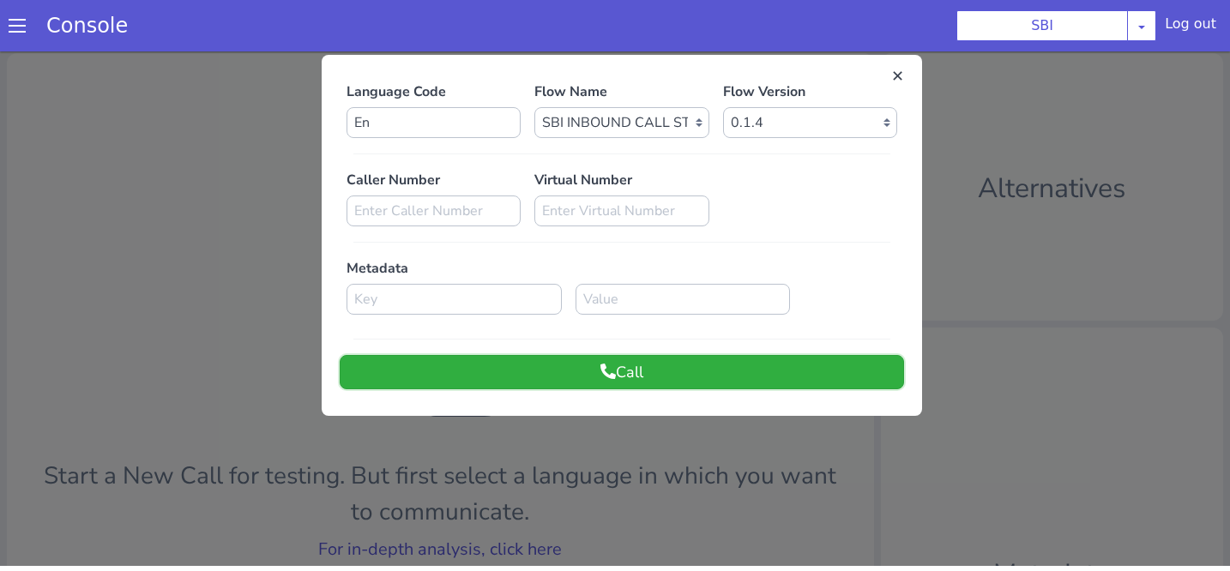
click at [670, 375] on button "Call" at bounding box center [622, 372] width 564 height 34
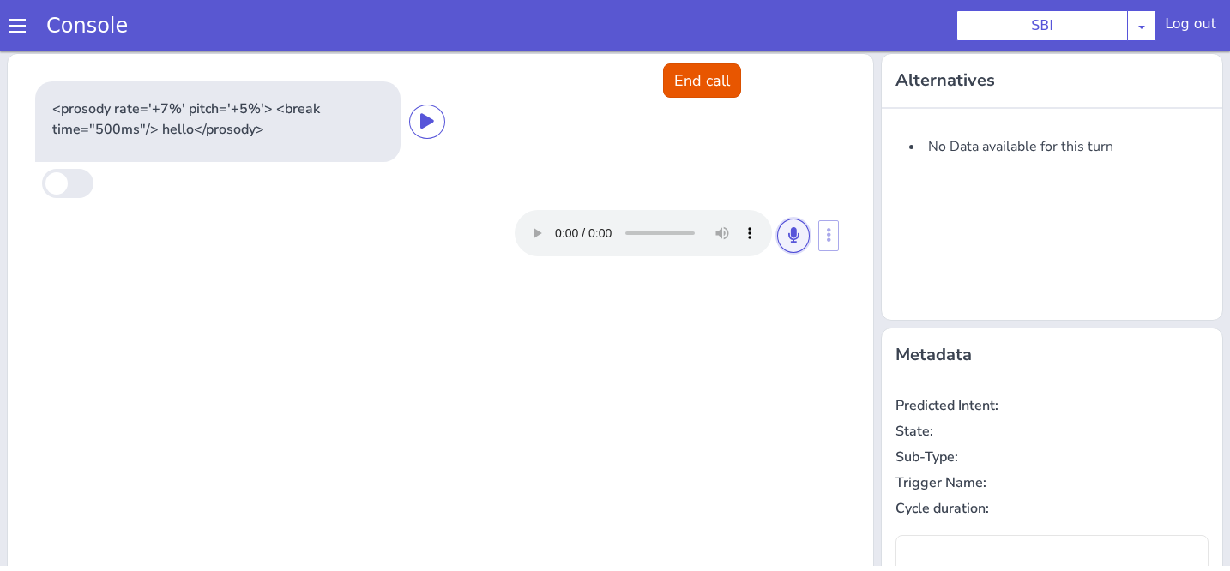
click at [795, 237] on icon at bounding box center [793, 234] width 10 height 15
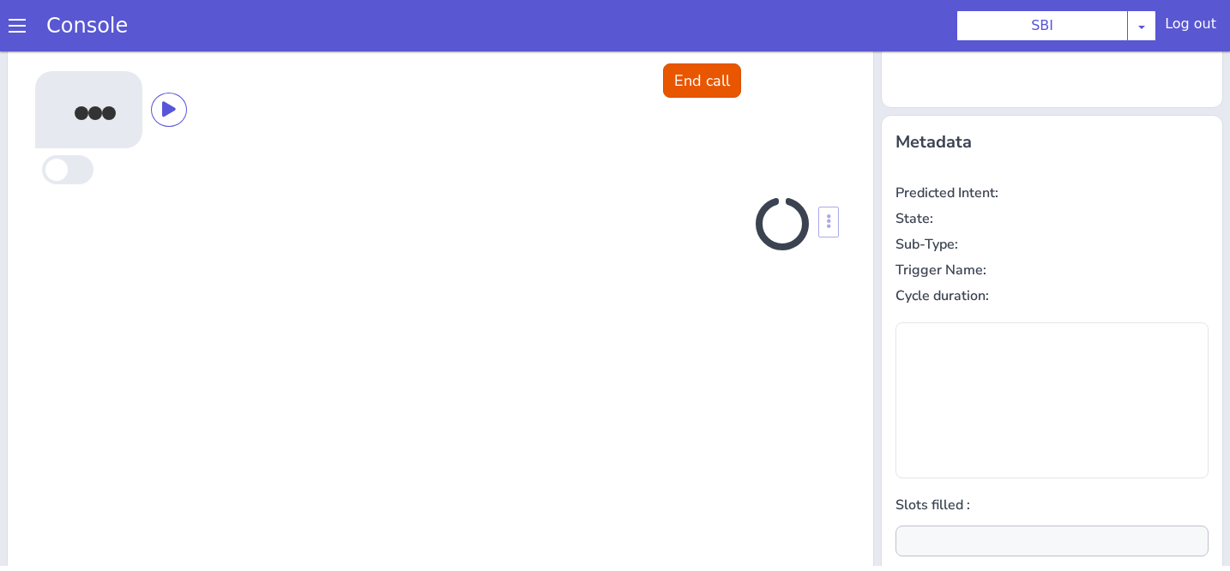
scroll to position [231, 0]
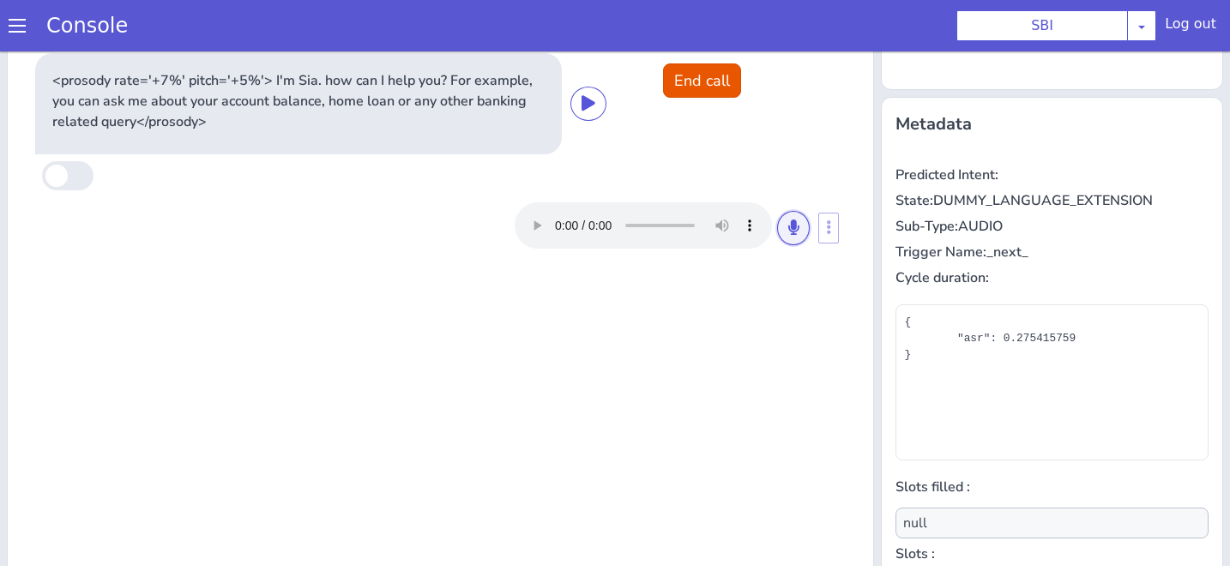
click at [790, 229] on icon at bounding box center [793, 227] width 10 height 15
click at [795, 233] on icon at bounding box center [793, 227] width 10 height 15
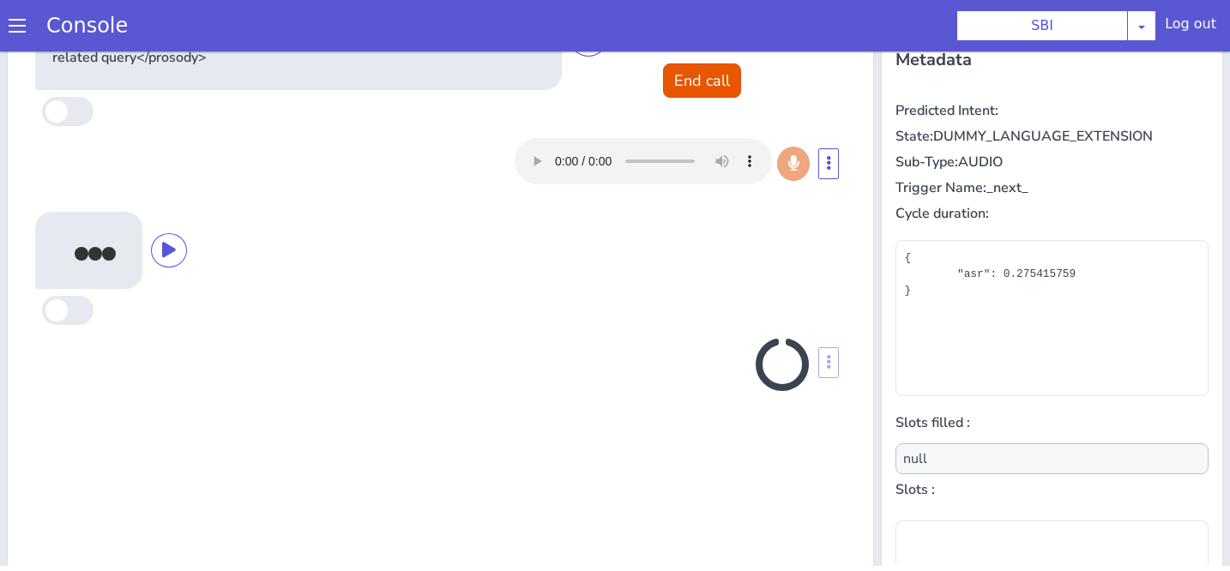
scroll to position [304, 0]
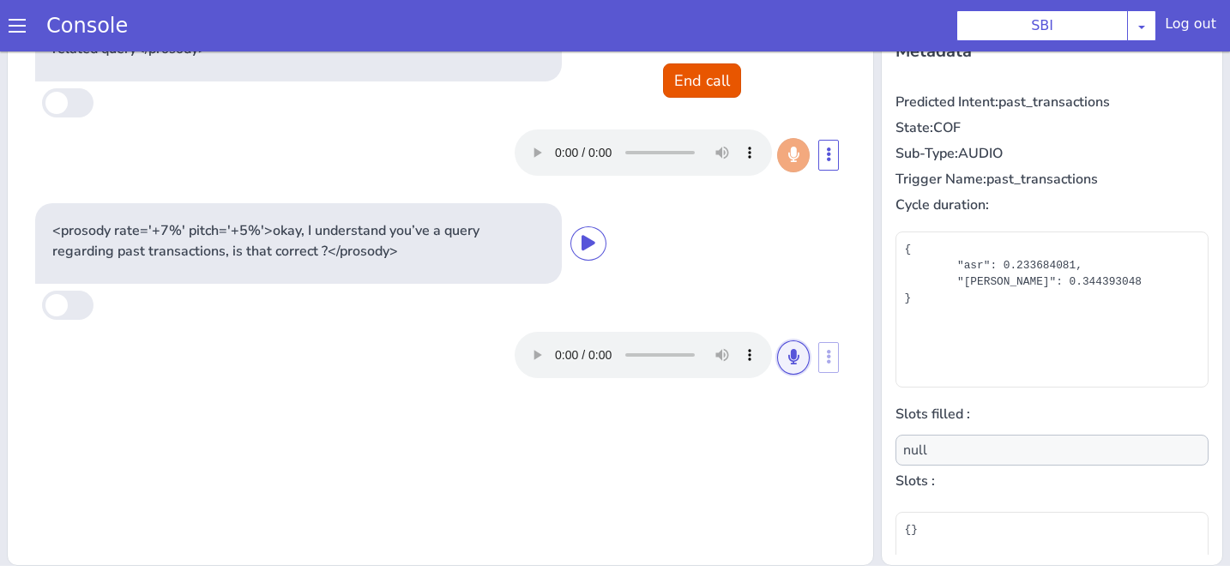
click at [795, 351] on icon at bounding box center [793, 356] width 10 height 15
click at [792, 365] on button at bounding box center [793, 357] width 33 height 34
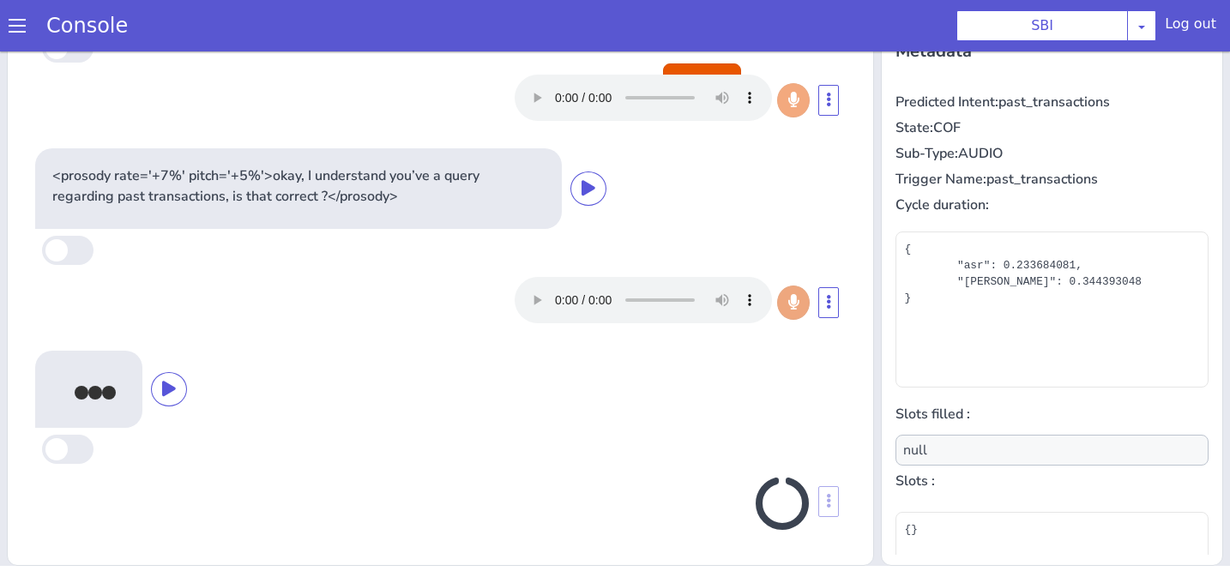
scroll to position [50, 0]
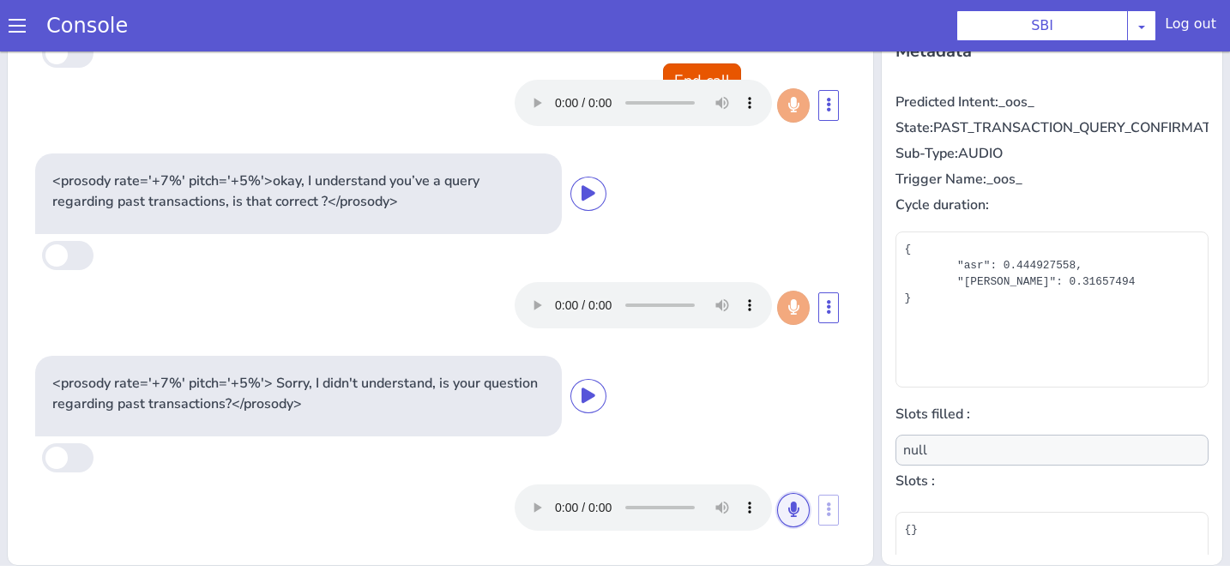
click at [790, 505] on icon at bounding box center [793, 509] width 10 height 15
click at [792, 515] on icon at bounding box center [793, 509] width 10 height 15
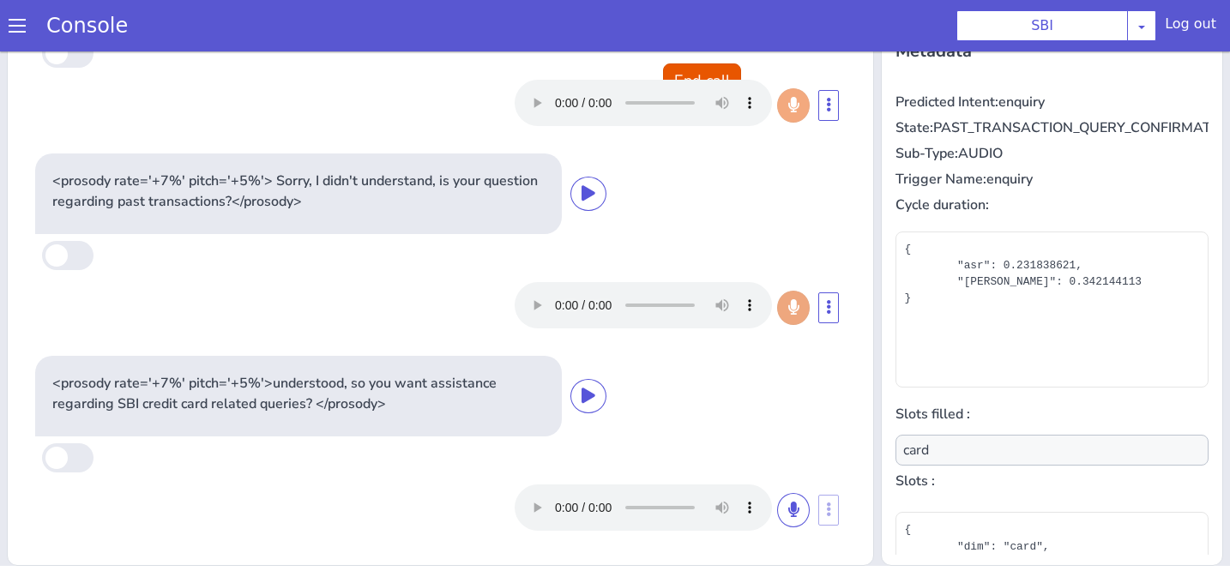
scroll to position [252, 0]
click at [795, 508] on icon at bounding box center [793, 509] width 10 height 15
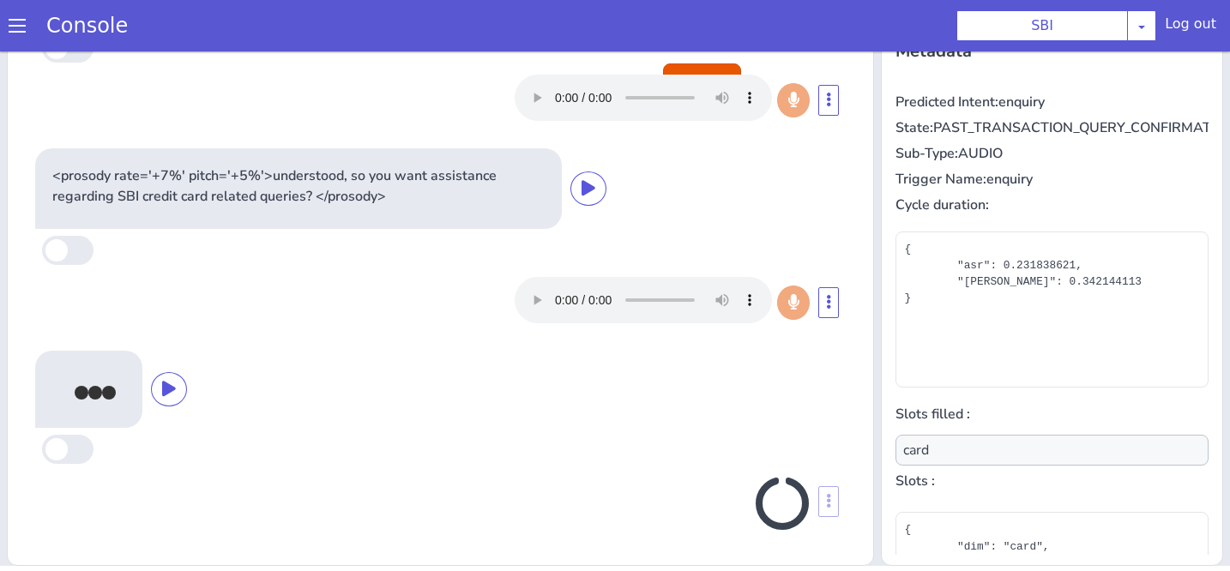
type input "null"
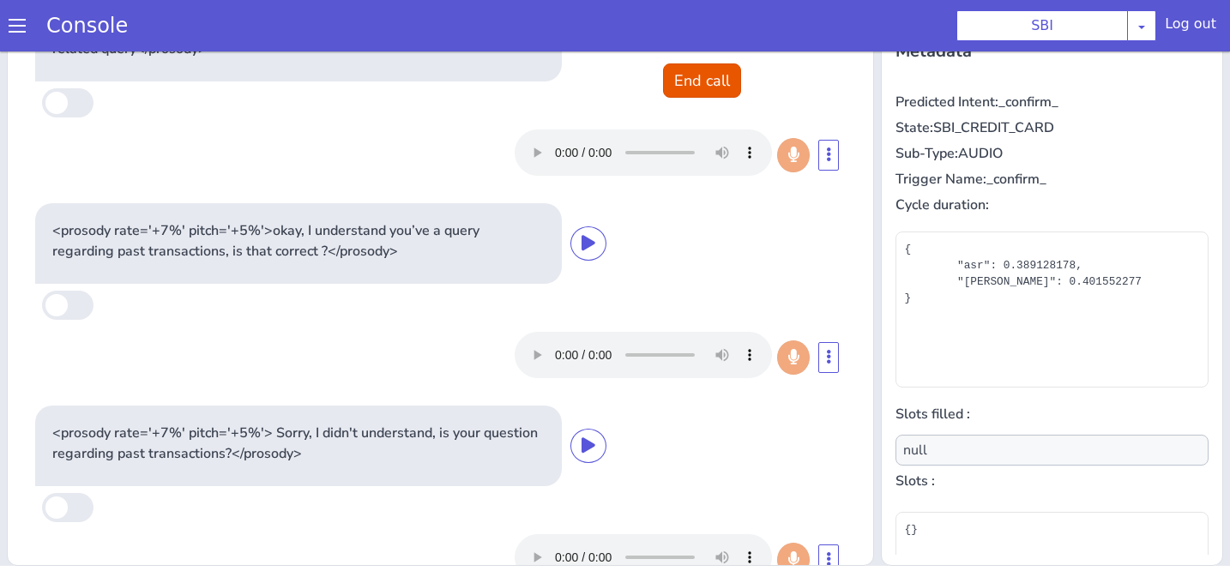
scroll to position [0, 0]
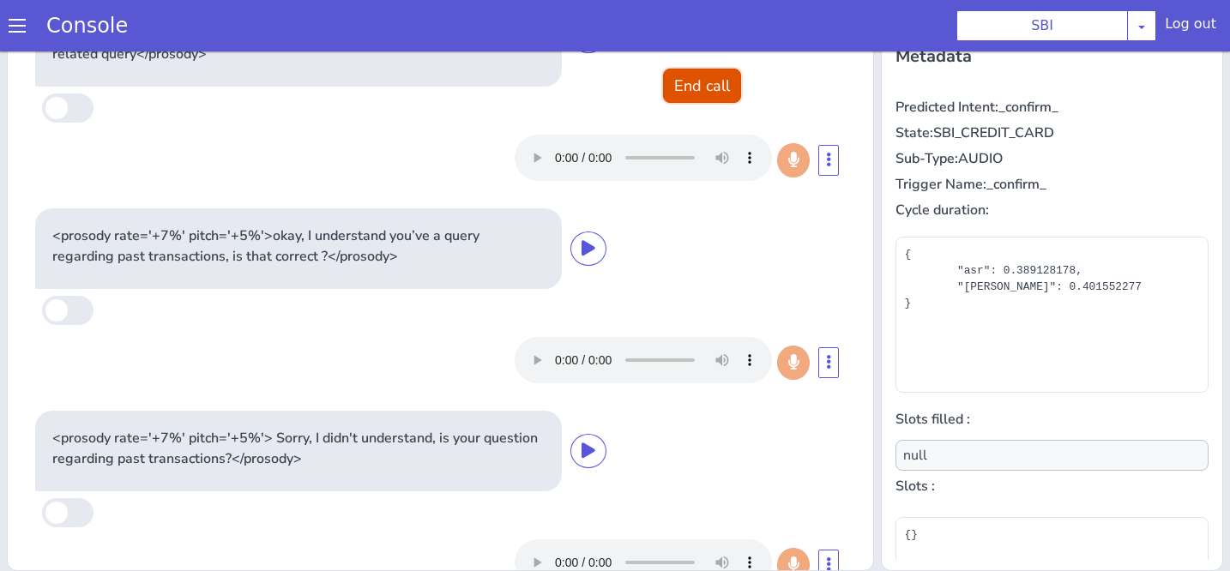
click at [710, 93] on button "End call" at bounding box center [702, 86] width 78 height 34
